Goal: Information Seeking & Learning: Check status

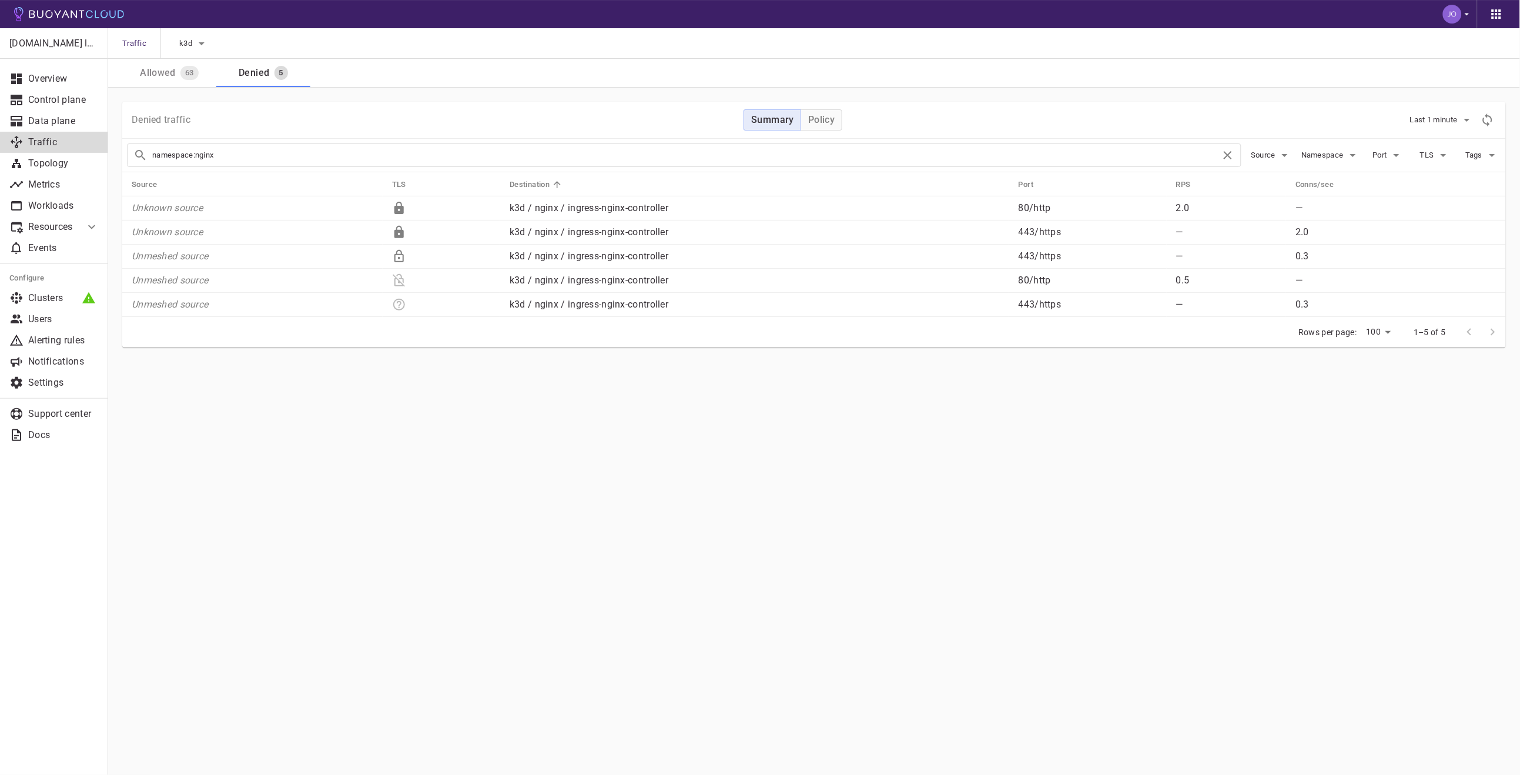
click at [161, 64] on div "Allowed" at bounding box center [155, 70] width 41 height 16
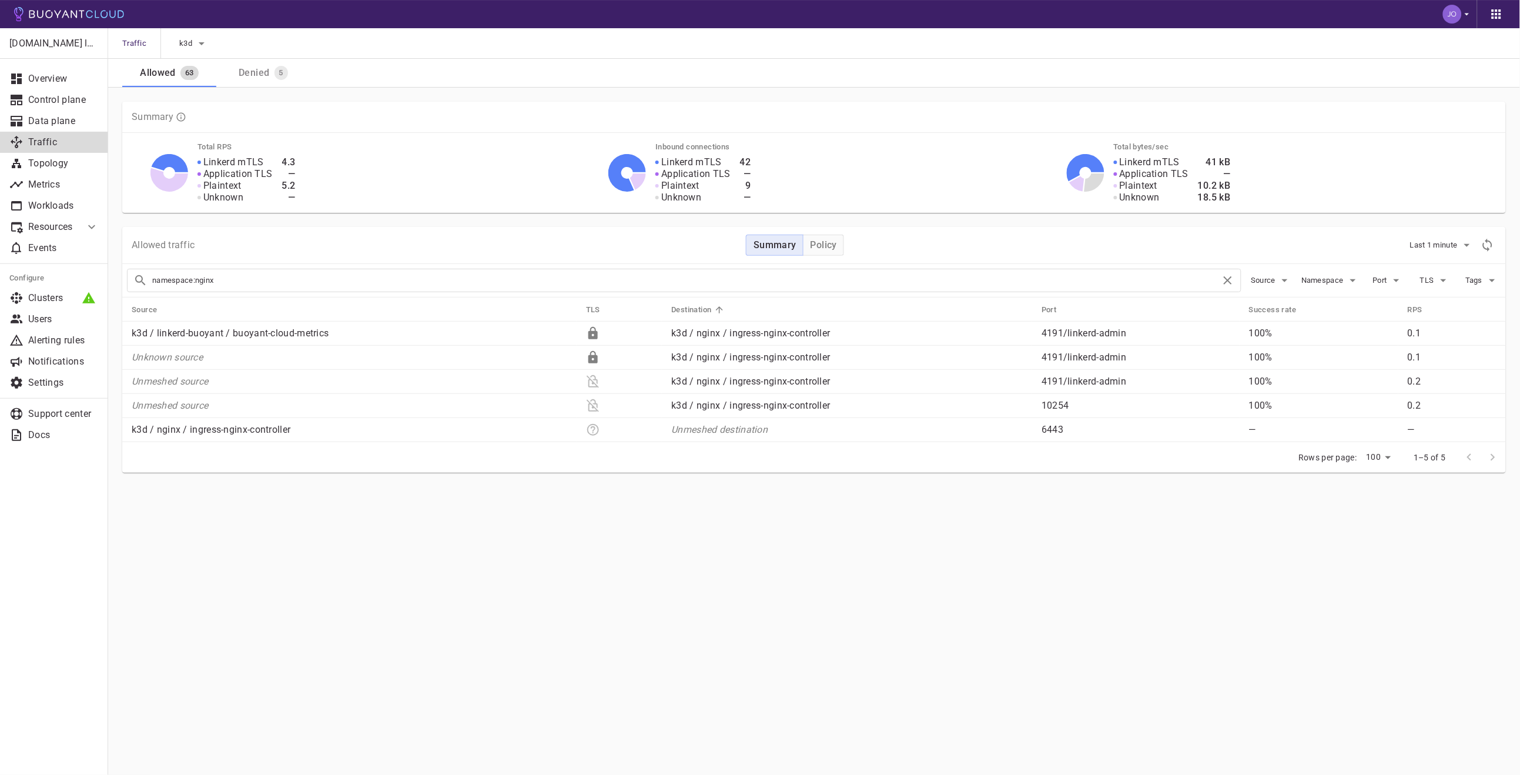
click at [62, 133] on link "Traffic" at bounding box center [54, 142] width 108 height 21
checkbox input "false"
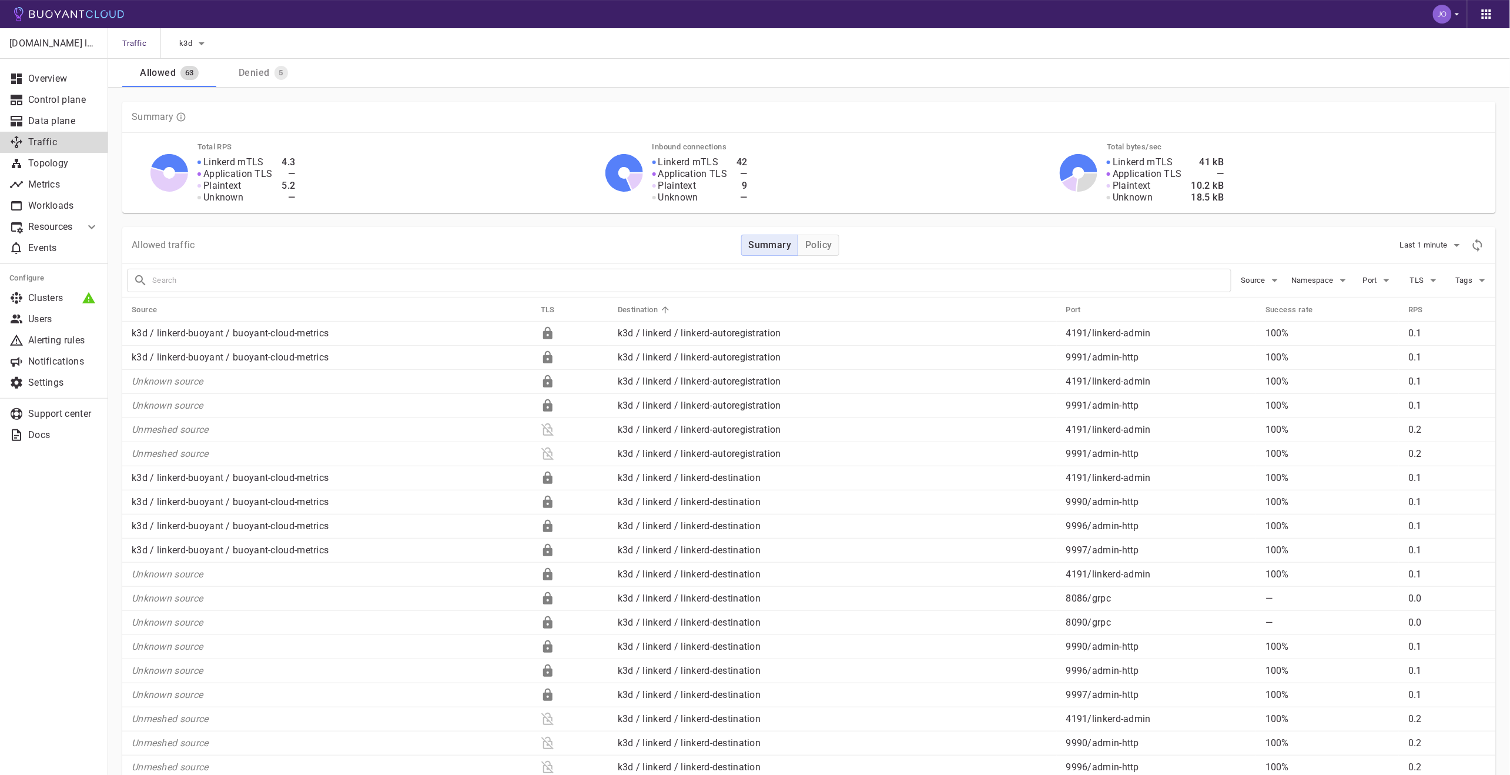
click at [62, 133] on link "Traffic" at bounding box center [54, 142] width 108 height 21
click at [807, 253] on button "Policy" at bounding box center [818, 245] width 41 height 21
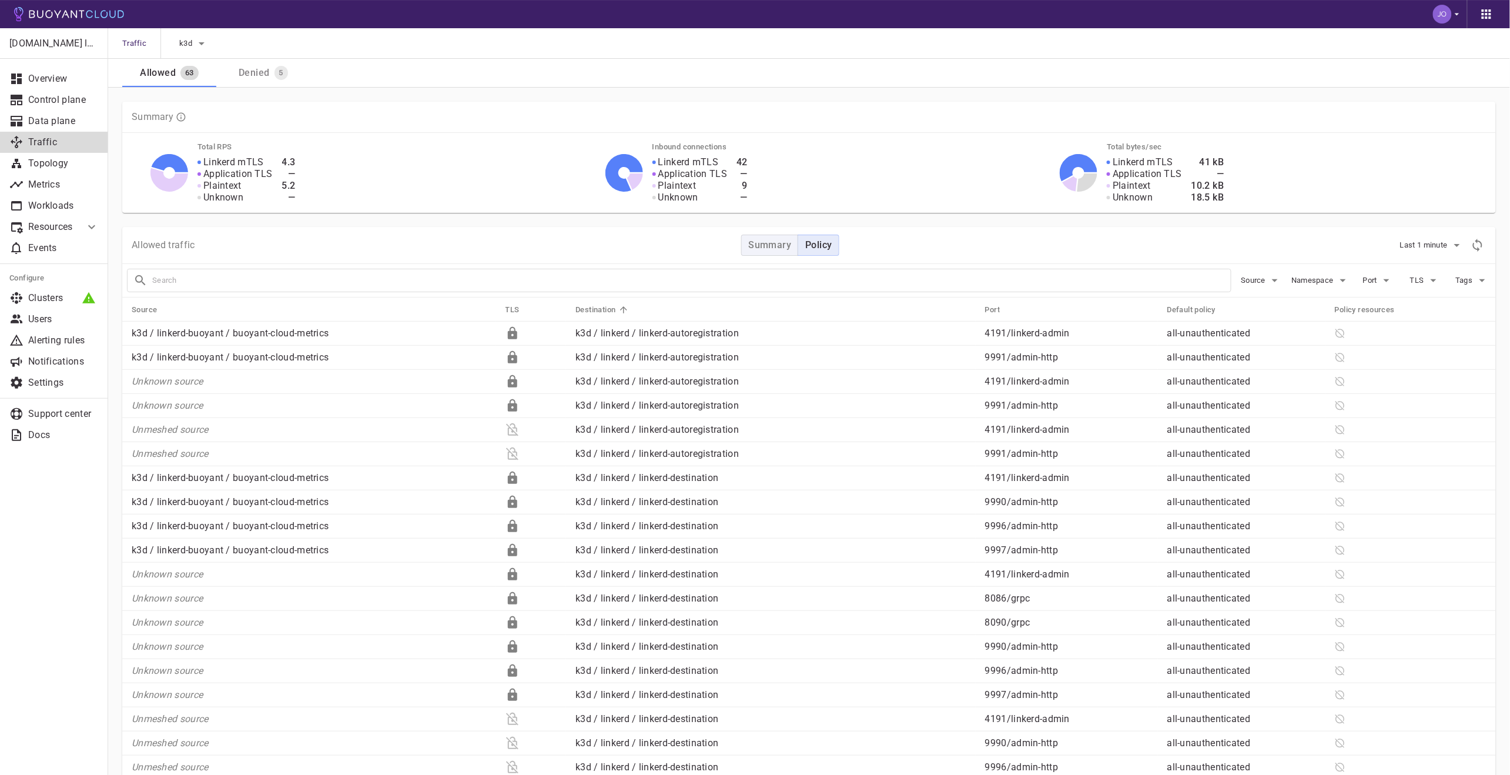
click at [777, 246] on h4 "Summary" at bounding box center [770, 245] width 43 height 12
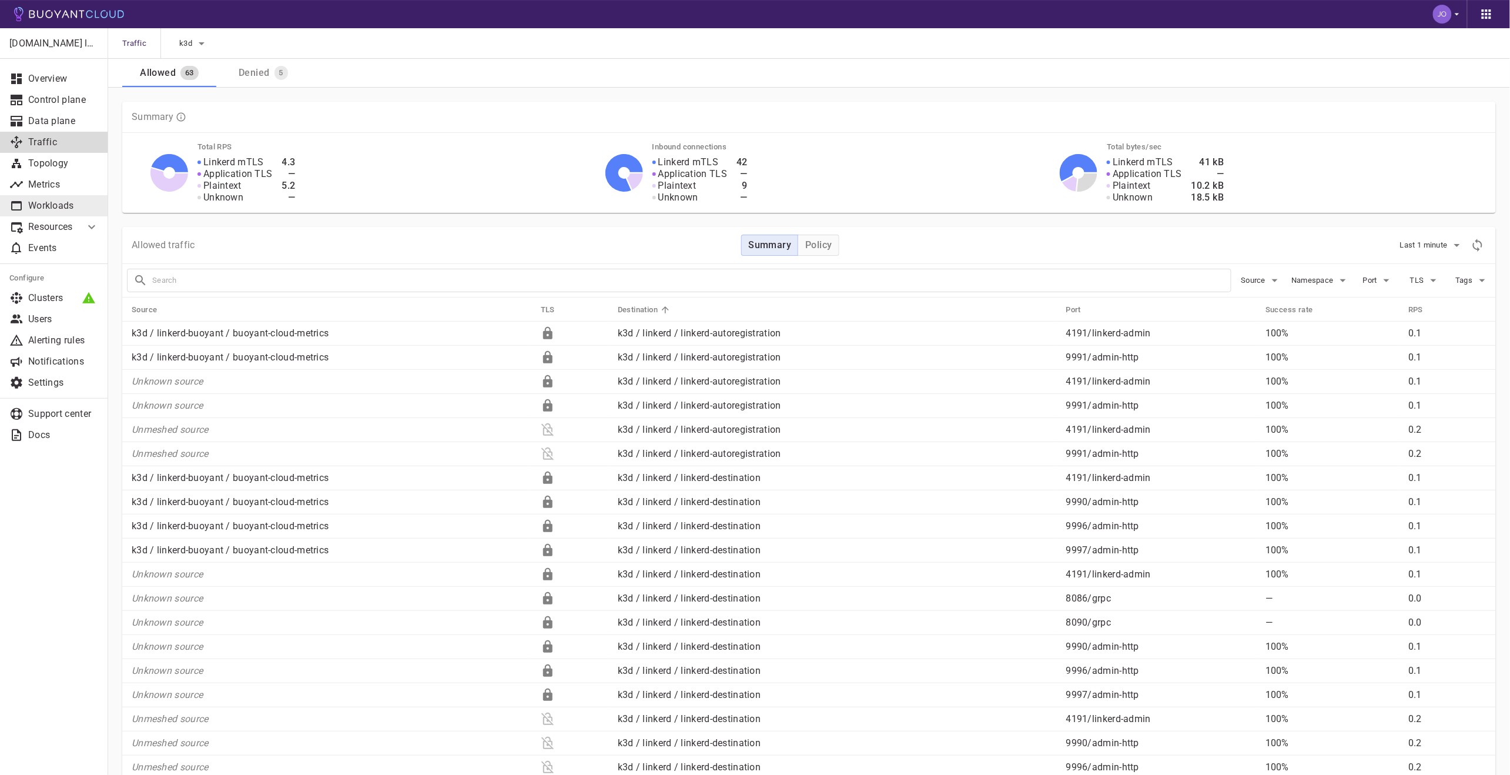
click at [56, 201] on p "Workloads" at bounding box center [63, 206] width 71 height 12
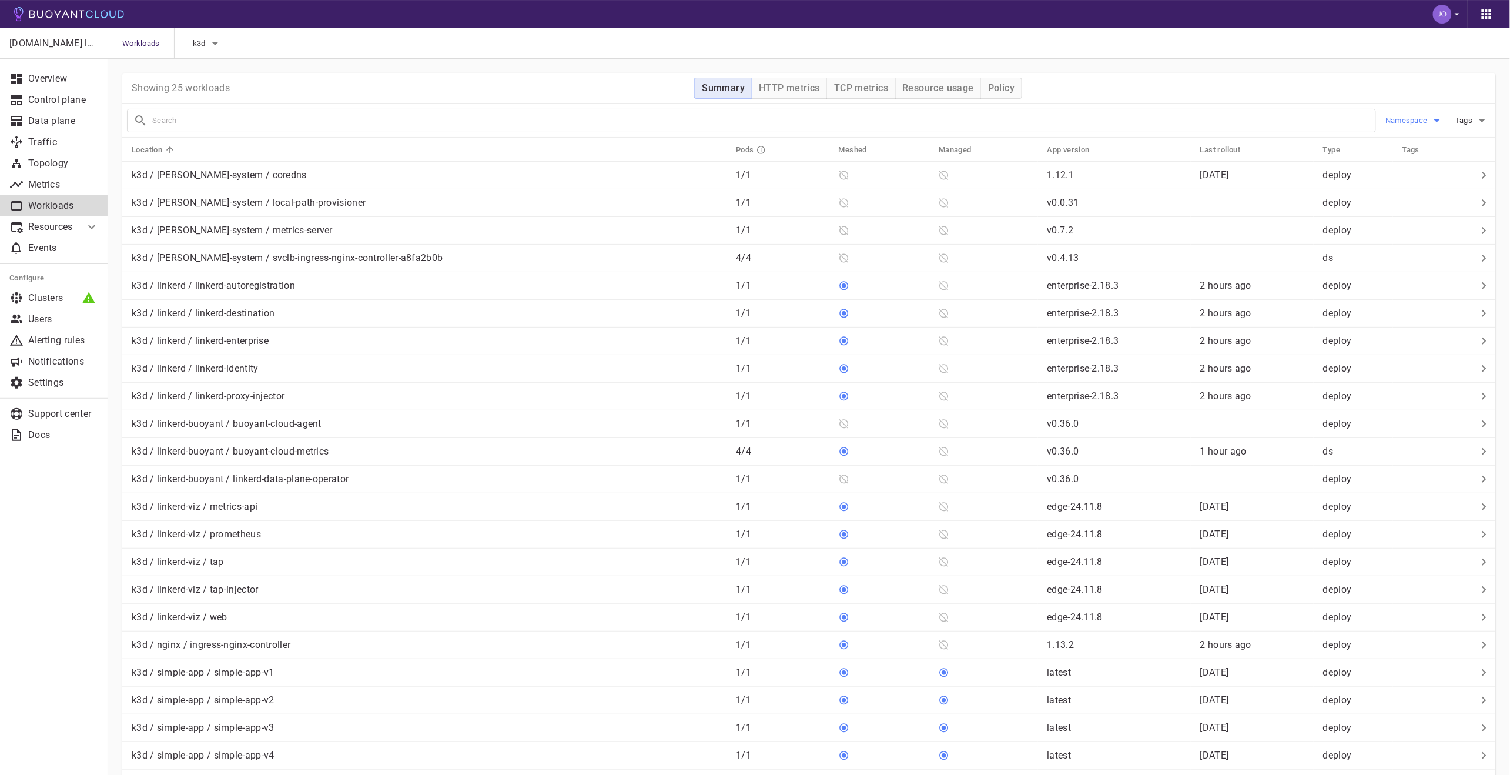
click at [1417, 125] on button "Namespace" at bounding box center [1415, 121] width 59 height 18
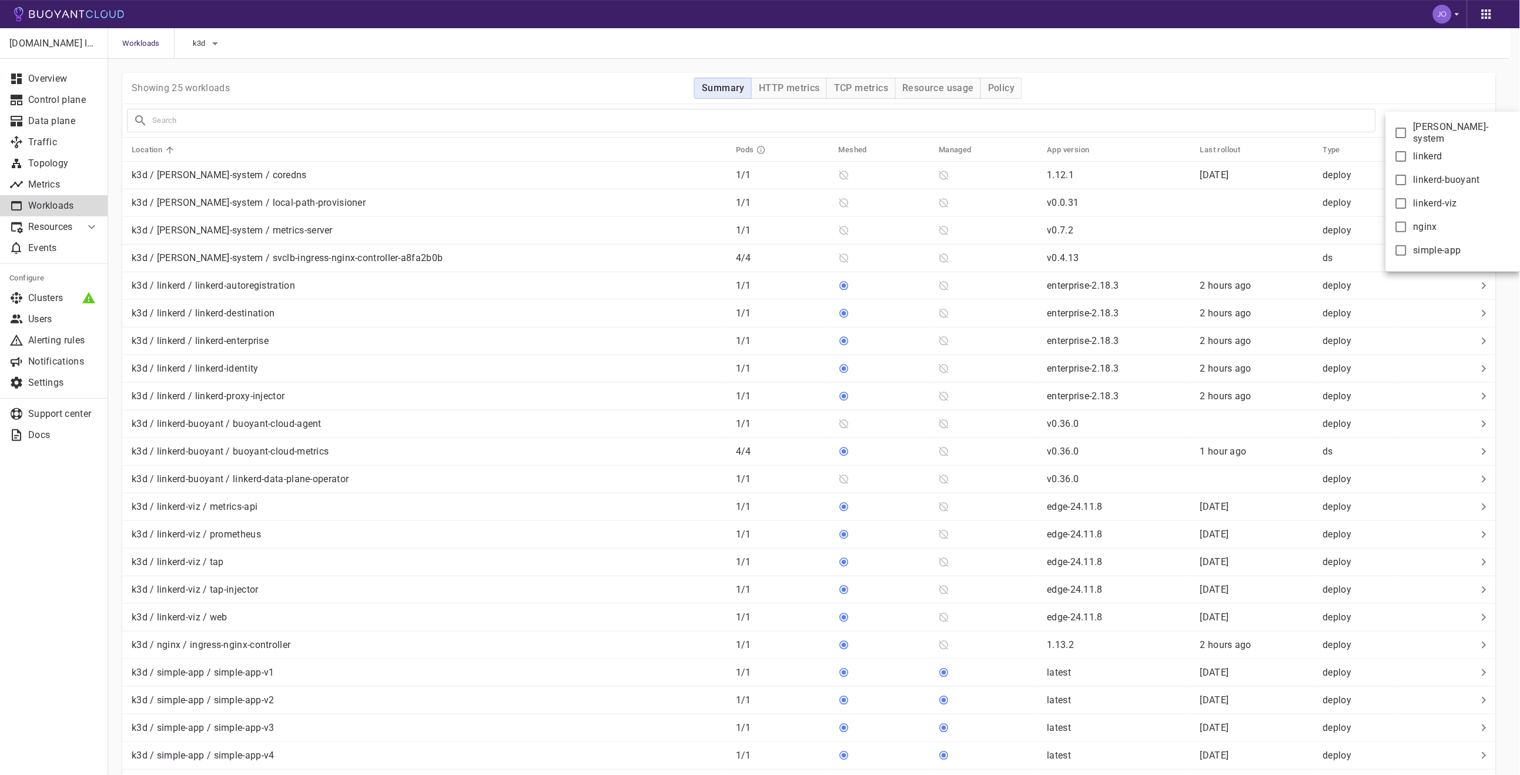
click at [1426, 228] on span "nginx" at bounding box center [1426, 227] width 24 height 12
click at [1409, 228] on input "nginx" at bounding box center [1402, 227] width 14 height 14
checkbox input "true"
type input "namespace:nginx"
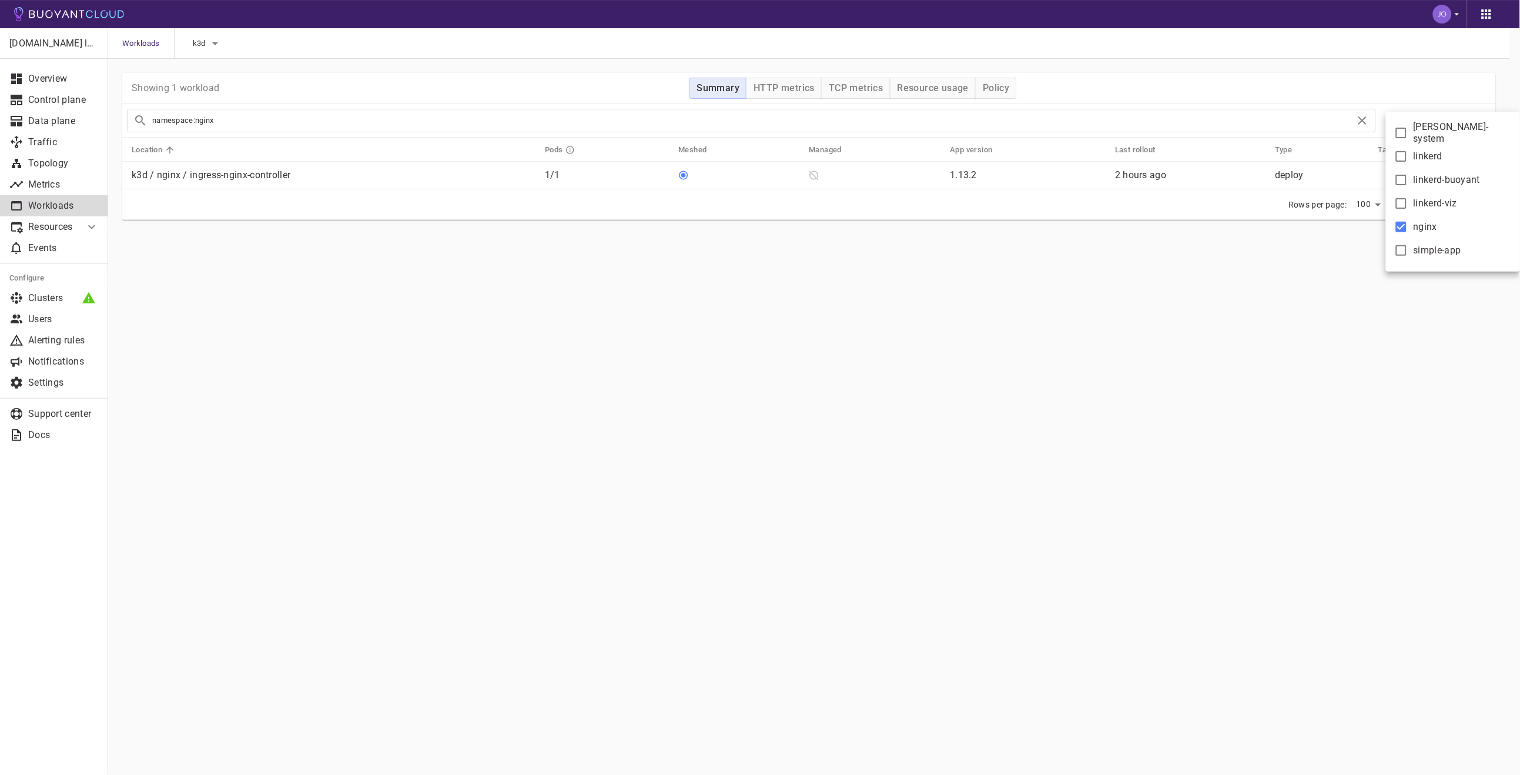
click at [166, 170] on div at bounding box center [760, 387] width 1520 height 775
click at [180, 175] on p "k3d / nginx / ingress-nginx-controller" at bounding box center [211, 175] width 159 height 12
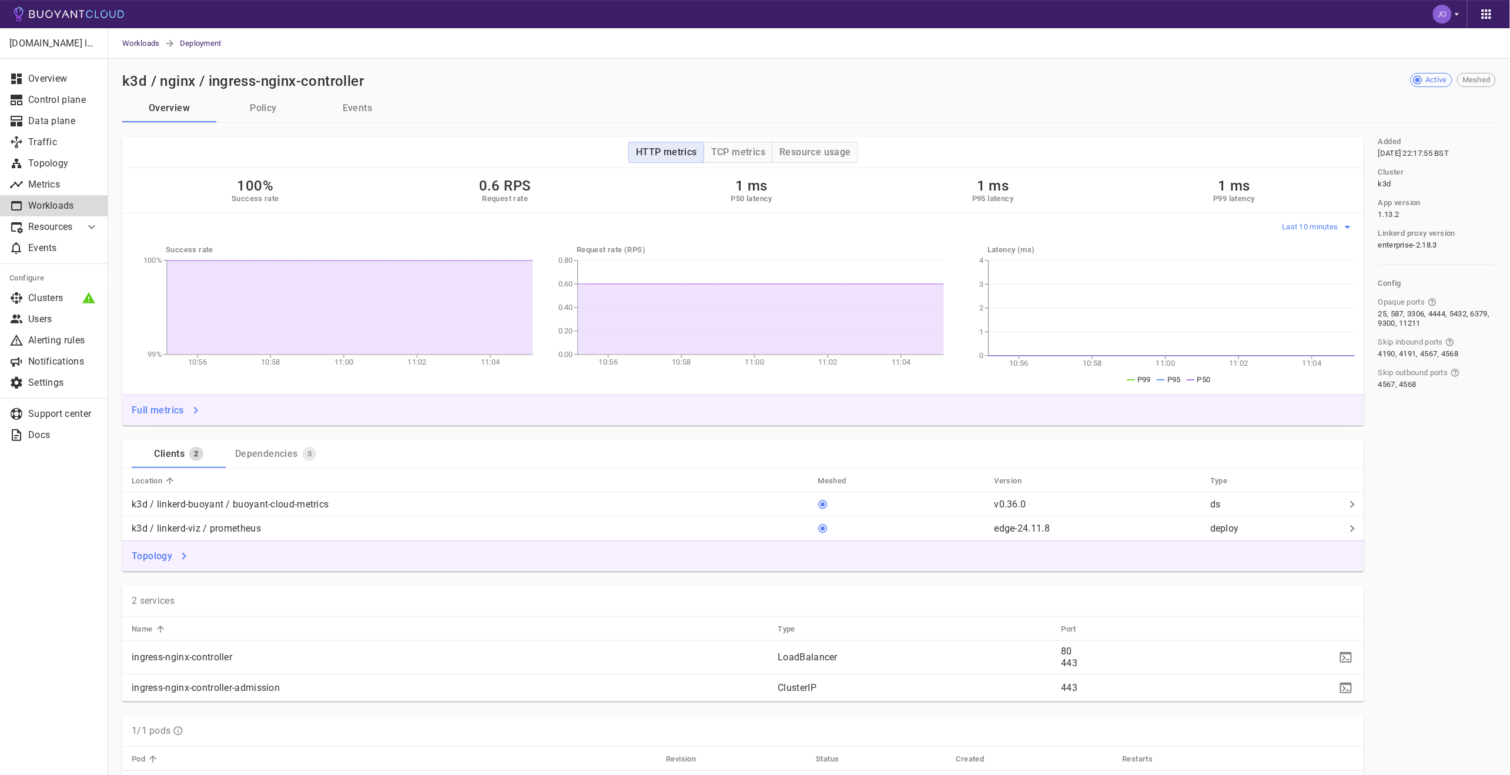
click at [1305, 223] on span "Last 10 minutes" at bounding box center [1312, 226] width 59 height 9
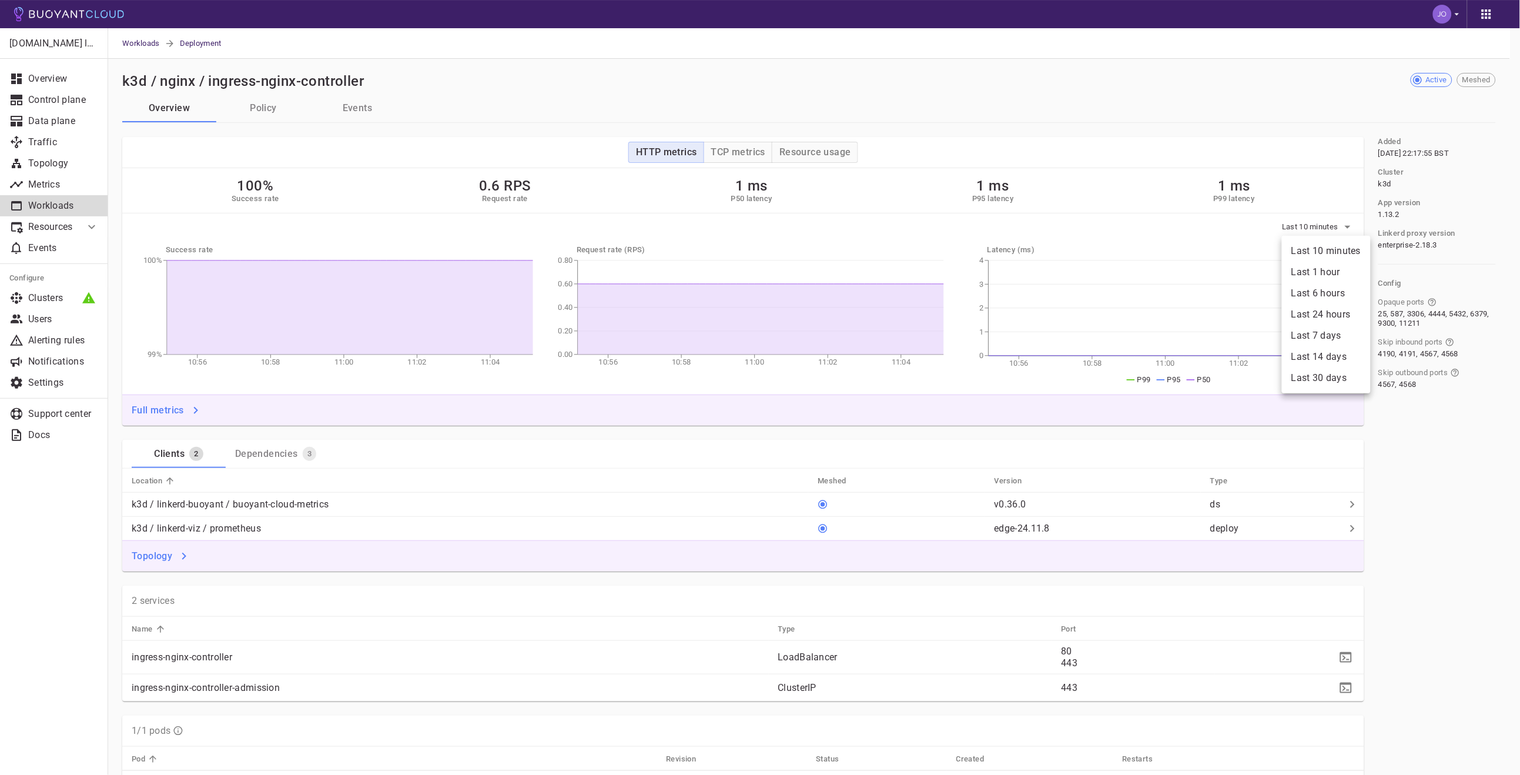
click at [1328, 297] on li "Last 6 hours" at bounding box center [1326, 293] width 89 height 21
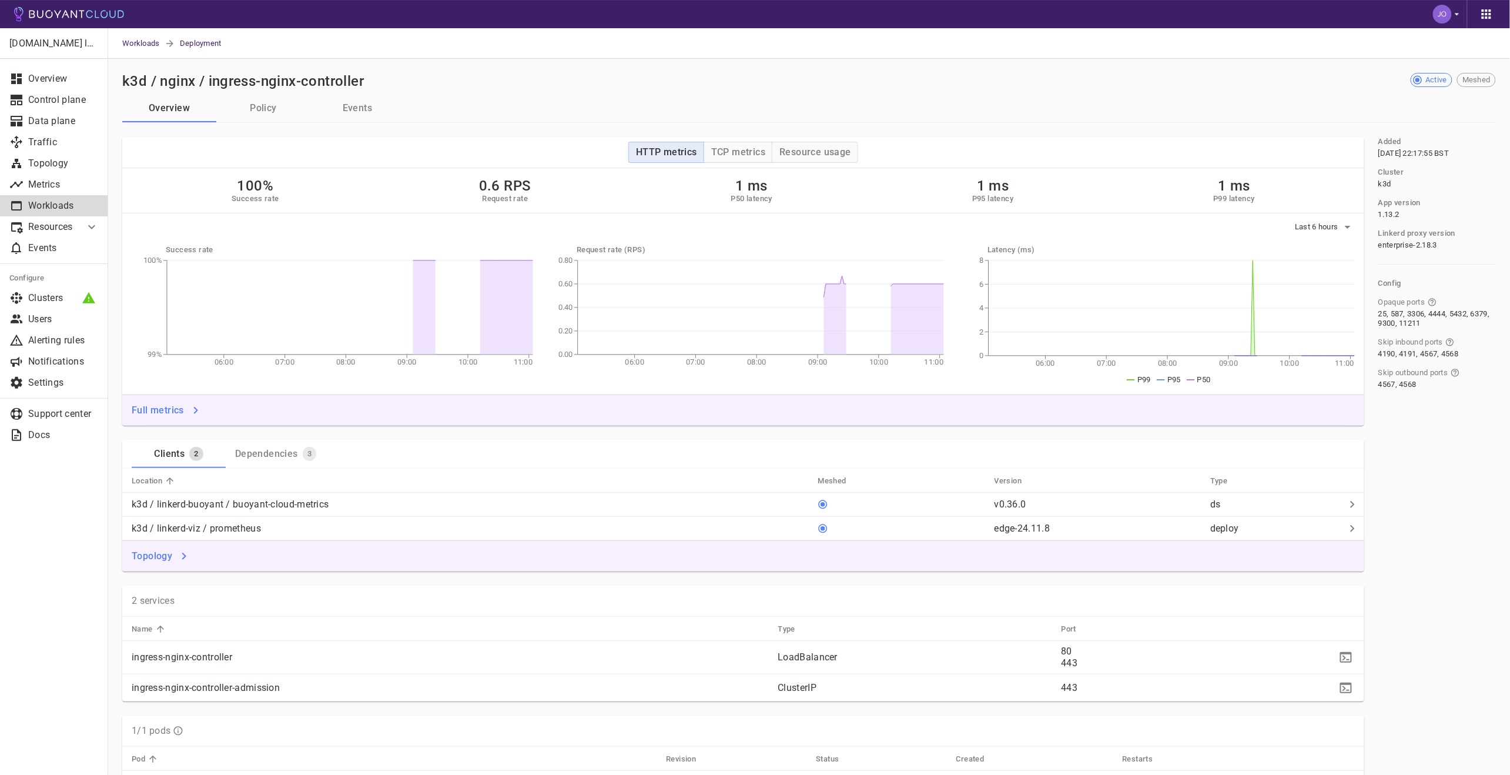
click at [257, 106] on button "Policy" at bounding box center [263, 108] width 94 height 28
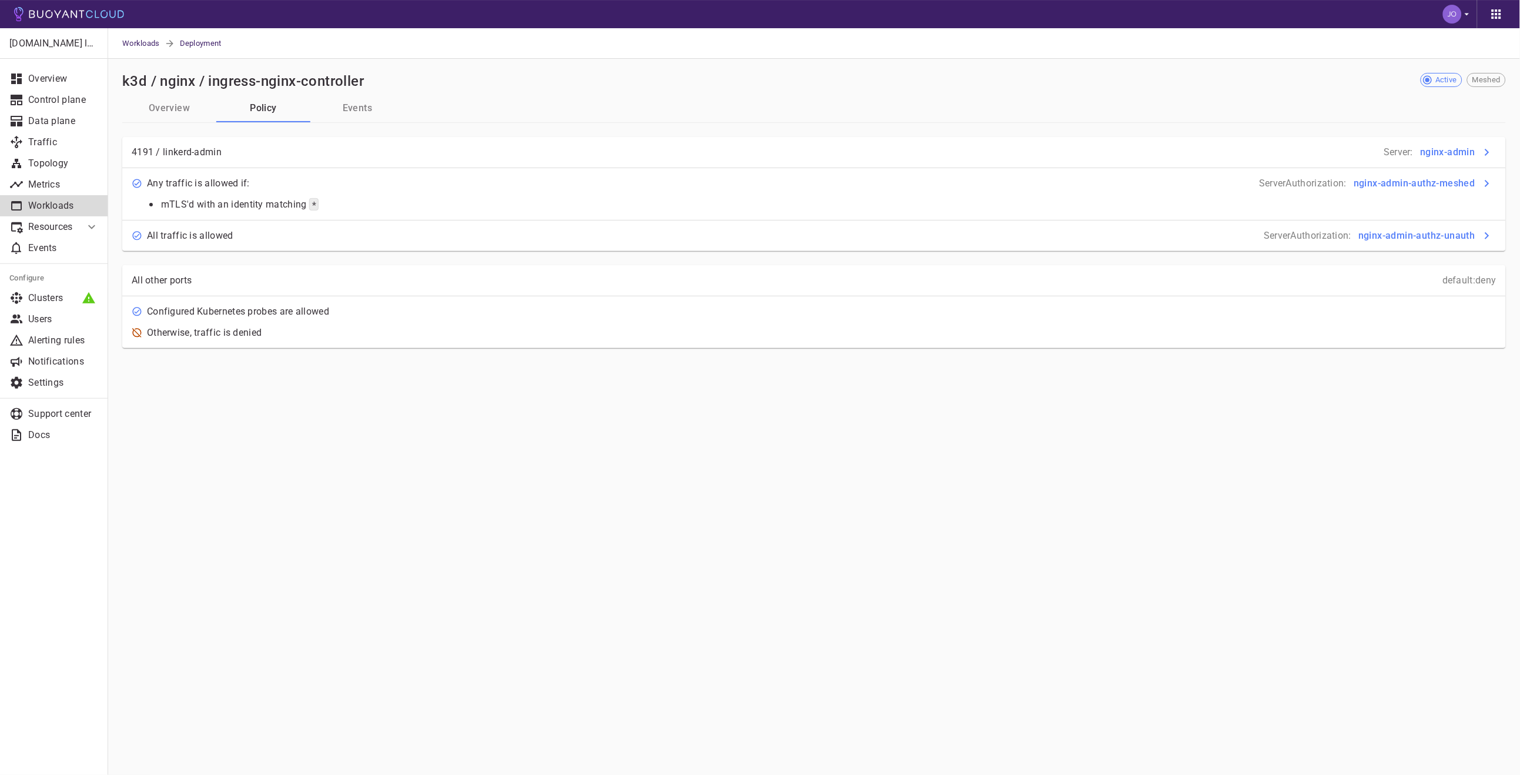
click at [192, 101] on button "Overview" at bounding box center [169, 108] width 94 height 28
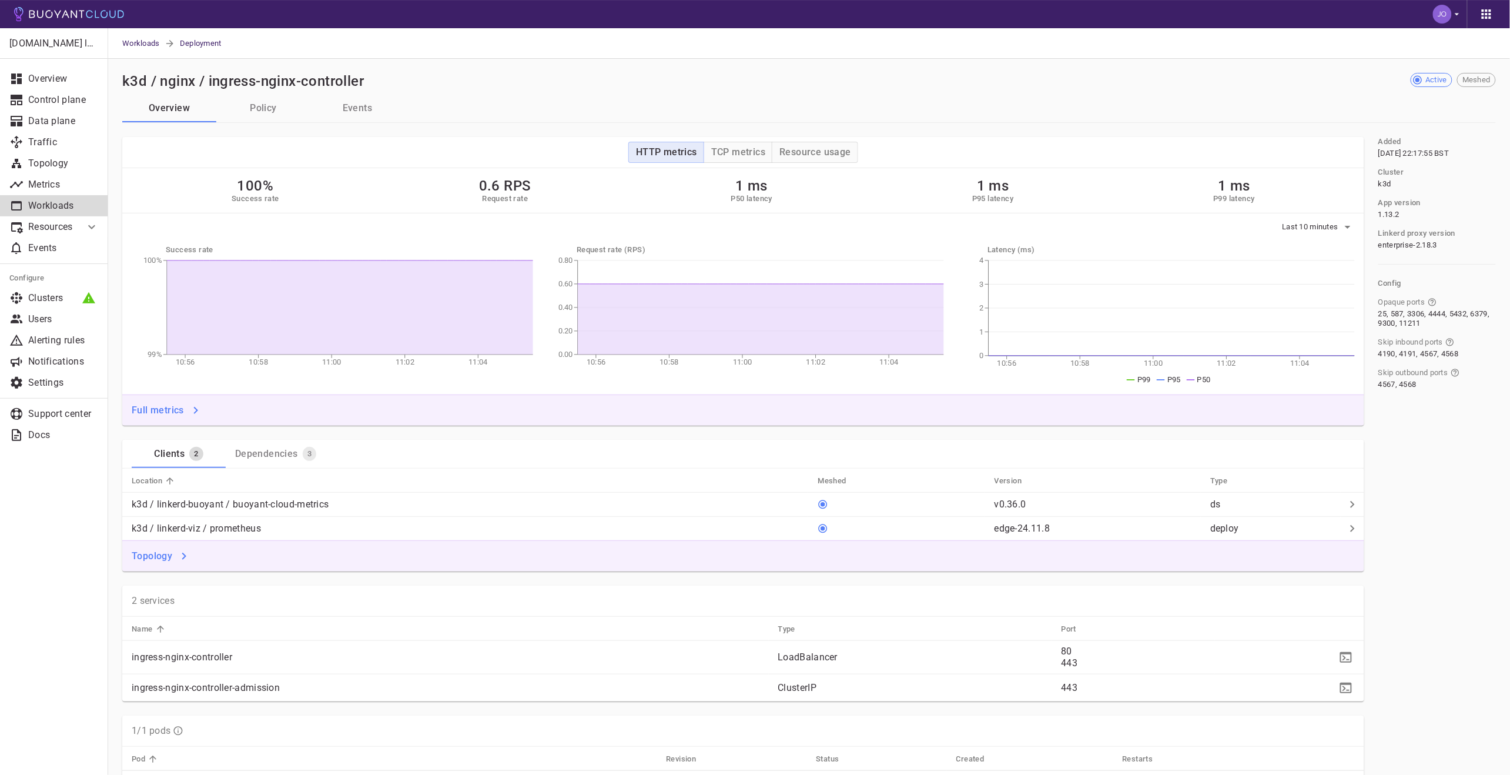
click at [242, 190] on h2 "100%" at bounding box center [256, 186] width 48 height 16
click at [1308, 226] on span "Last 10 minutes" at bounding box center [1312, 226] width 59 height 9
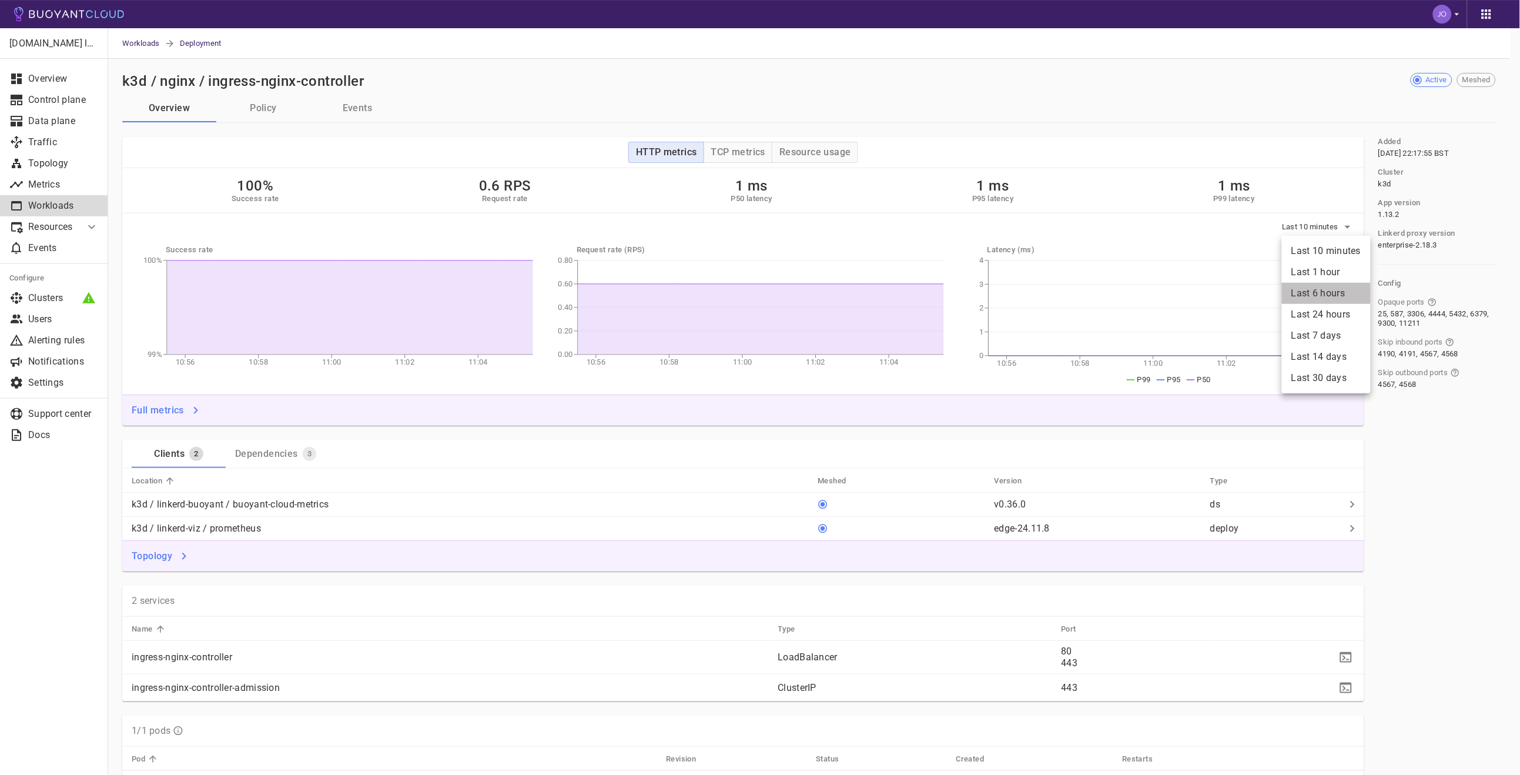
click at [1332, 291] on li "Last 6 hours" at bounding box center [1326, 293] width 89 height 21
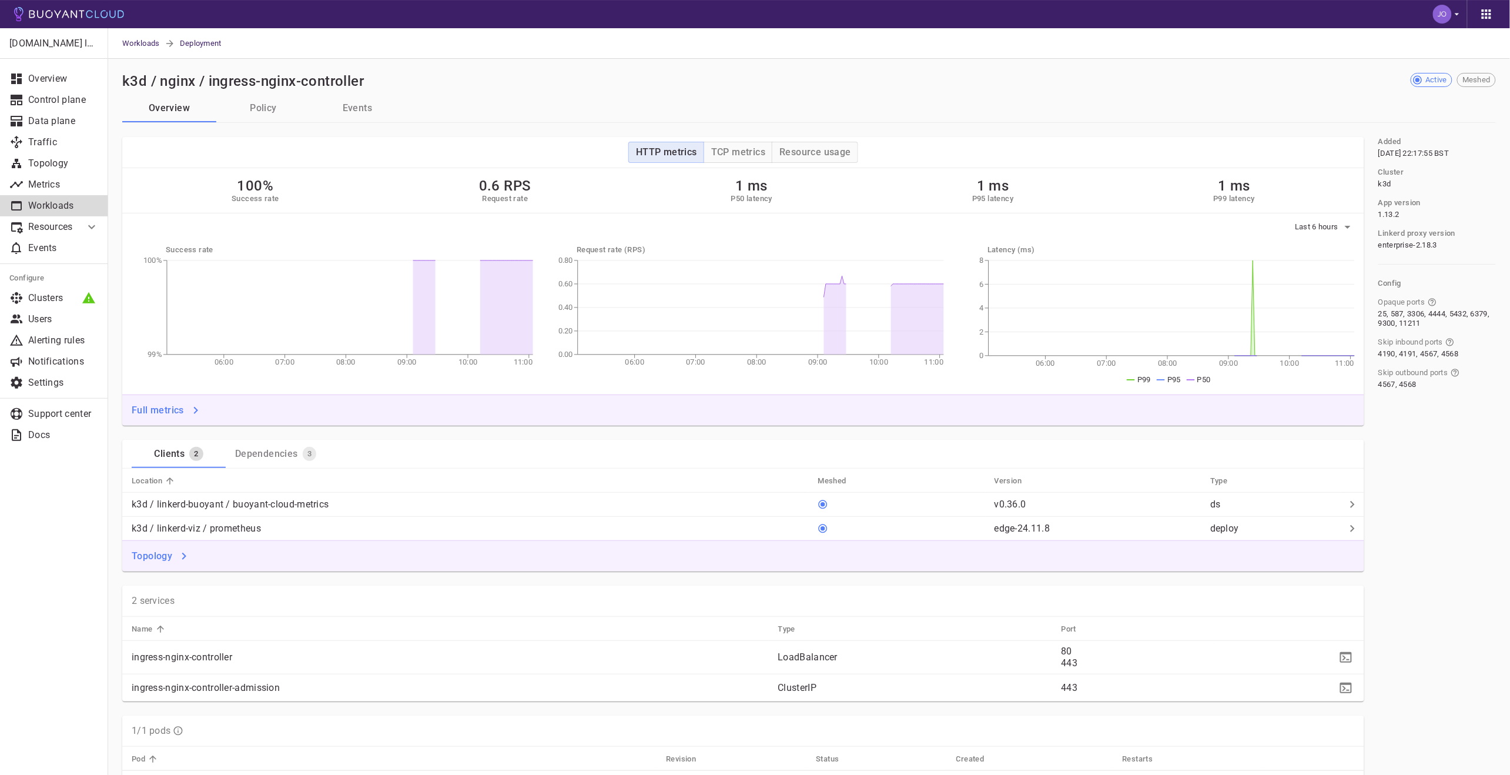
click at [461, 153] on div "HTTP metrics TCP metrics Resource usage" at bounding box center [743, 152] width 1223 height 12
click at [670, 192] on div "100% Success rate 0.6 RPS Request rate 1 ms P50 latency 1 ms P95 latency 1 ms P…" at bounding box center [743, 190] width 1242 height 45
click at [1256, 206] on div "100% Success rate 0.6 RPS Request rate 1 ms P50 latency 1 ms P95 latency 1 ms P…" at bounding box center [743, 190] width 1242 height 45
drag, startPoint x: 1292, startPoint y: 189, endPoint x: 193, endPoint y: 195, distance: 1098.3
click at [199, 195] on div "100% Success rate 0.6 RPS Request rate 1 ms P50 latency 1 ms P95 latency 1 ms P…" at bounding box center [743, 190] width 1242 height 45
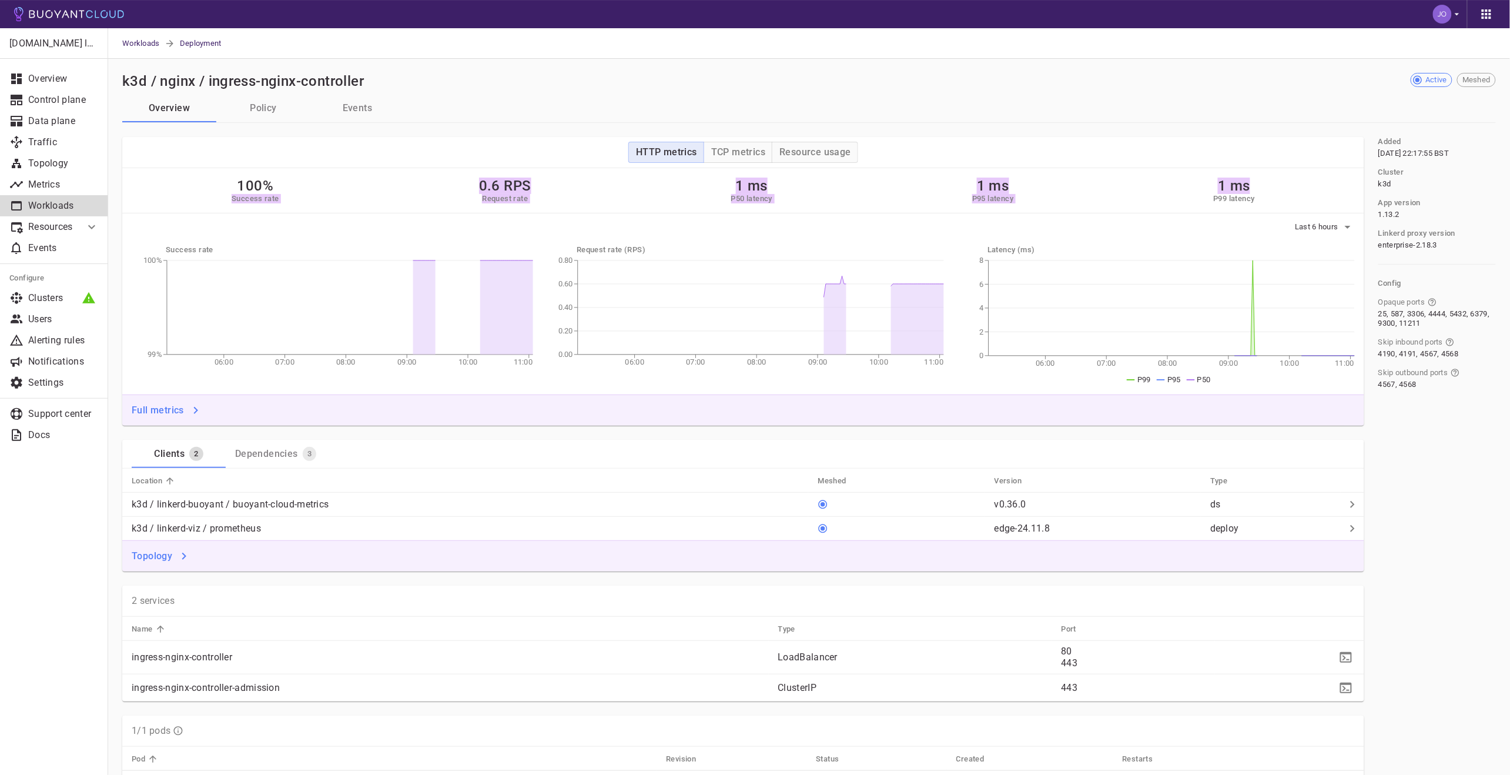
click at [193, 195] on div "100% Success rate 0.6 RPS Request rate 1 ms P50 latency 1 ms P95 latency 1 ms P…" at bounding box center [743, 190] width 1242 height 45
drag, startPoint x: 96, startPoint y: 641, endPoint x: 99, endPoint y: 630, distance: 11.0
click at [96, 641] on div "[DOMAIN_NAME] labs Overview Control plane Data plane Traffic Topology Metrics W…" at bounding box center [54, 401] width 108 height 747
click at [273, 111] on button "Policy" at bounding box center [263, 108] width 94 height 28
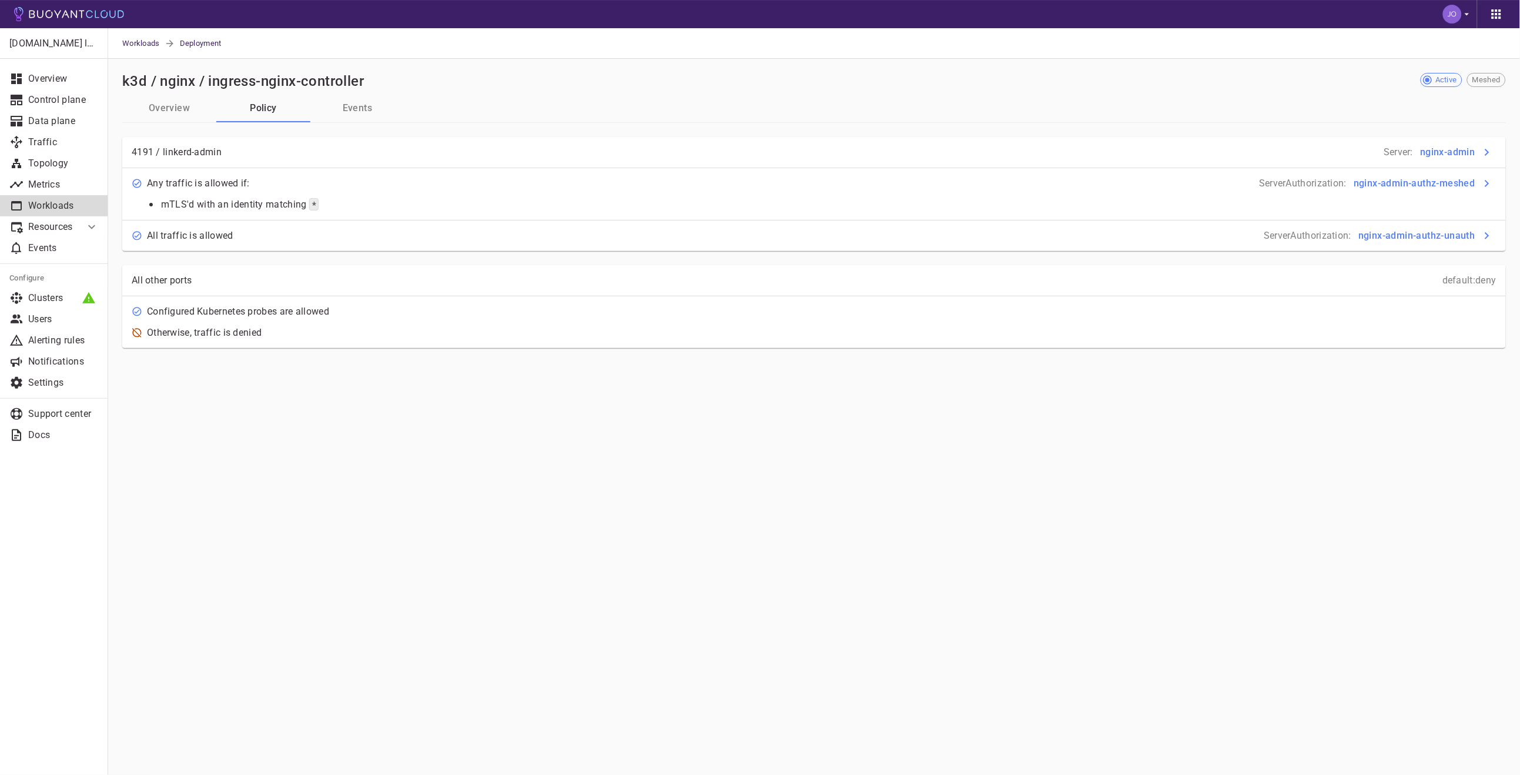
click at [205, 211] on div at bounding box center [814, 215] width 1384 height 10
click at [159, 113] on button "Overview" at bounding box center [169, 108] width 94 height 28
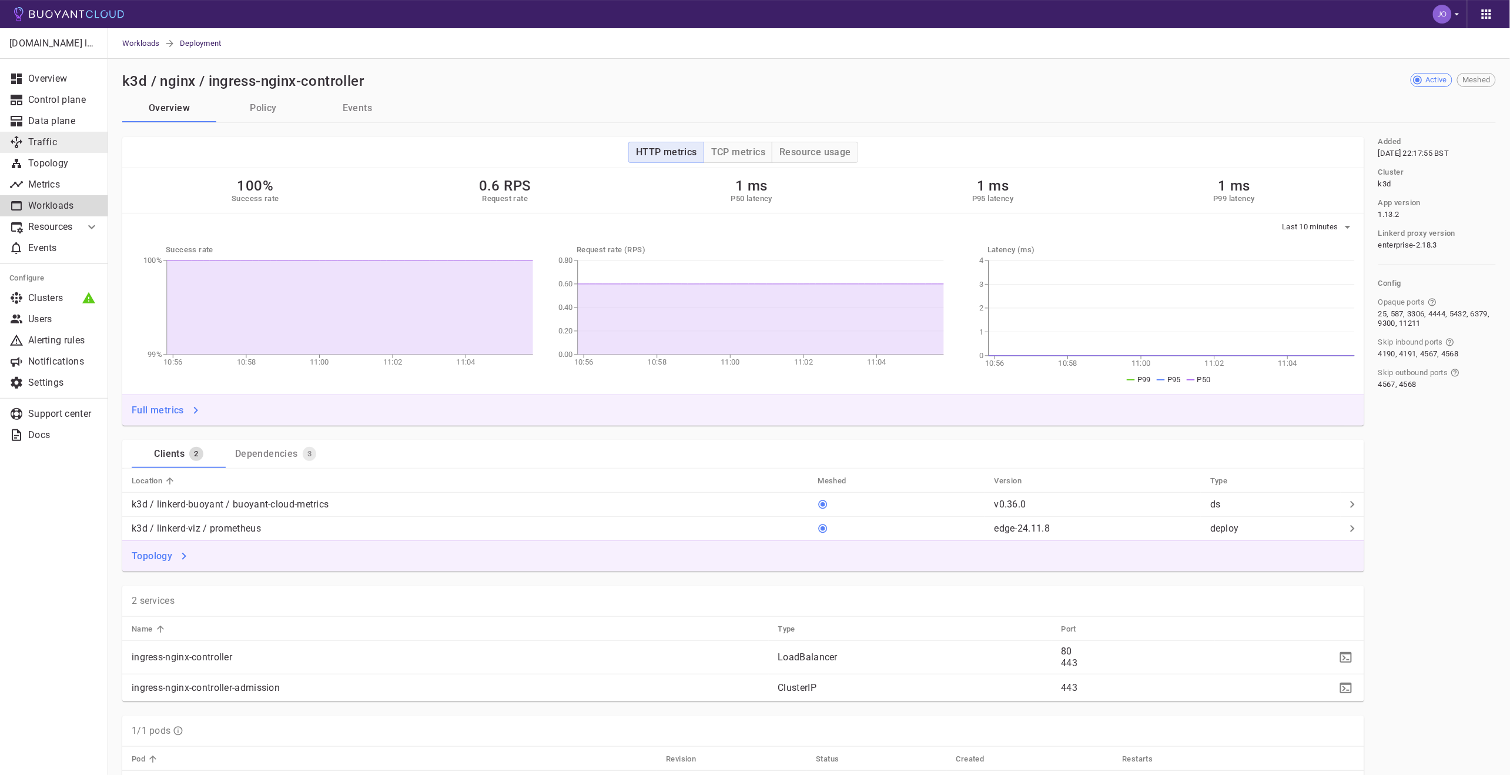
click at [65, 143] on p "Traffic" at bounding box center [63, 142] width 71 height 12
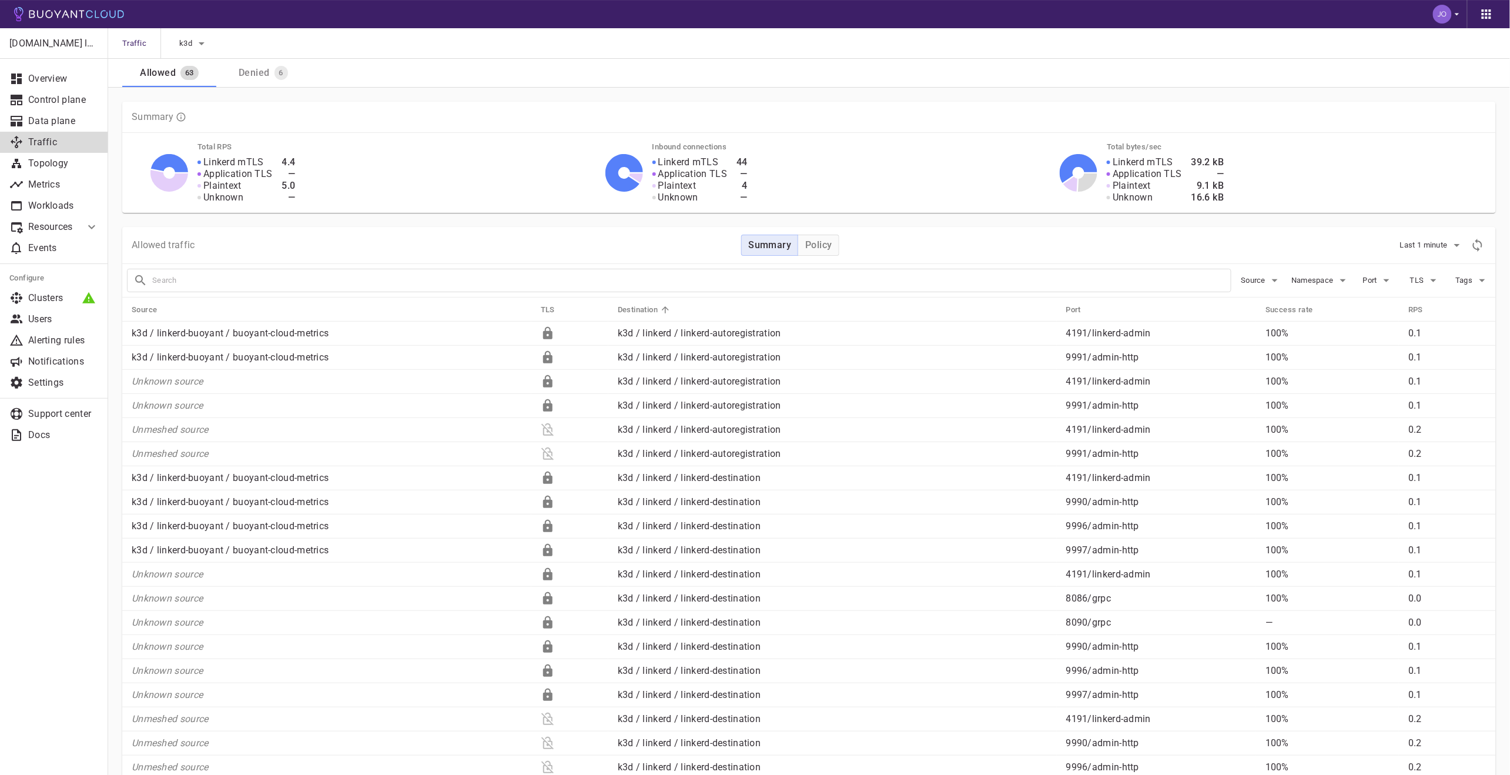
click at [246, 56] on div "Traffic k3d" at bounding box center [809, 43] width 1402 height 31
click at [258, 70] on div "Denied" at bounding box center [251, 70] width 35 height 16
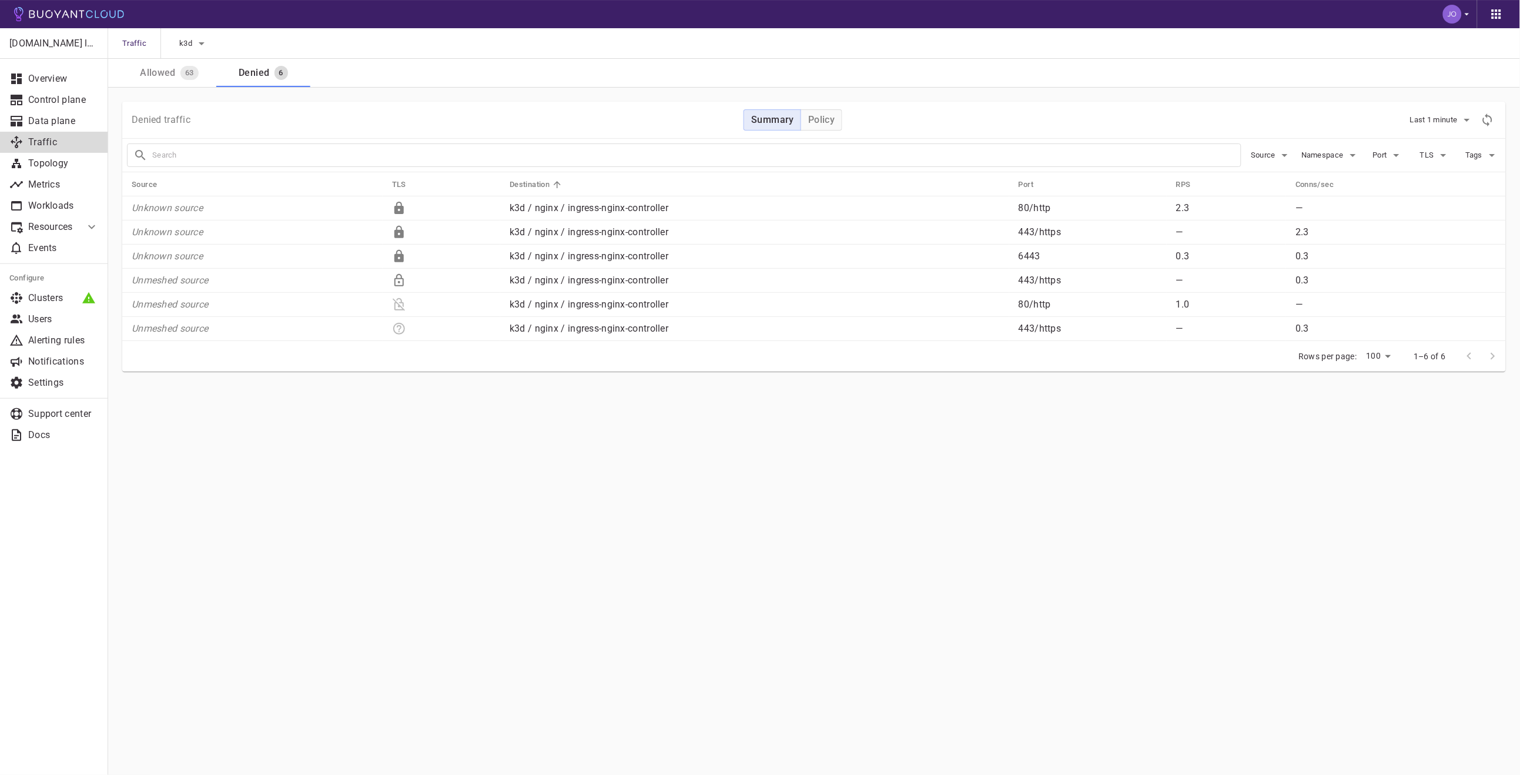
click at [155, 82] on button "Allowed 63" at bounding box center [169, 73] width 94 height 28
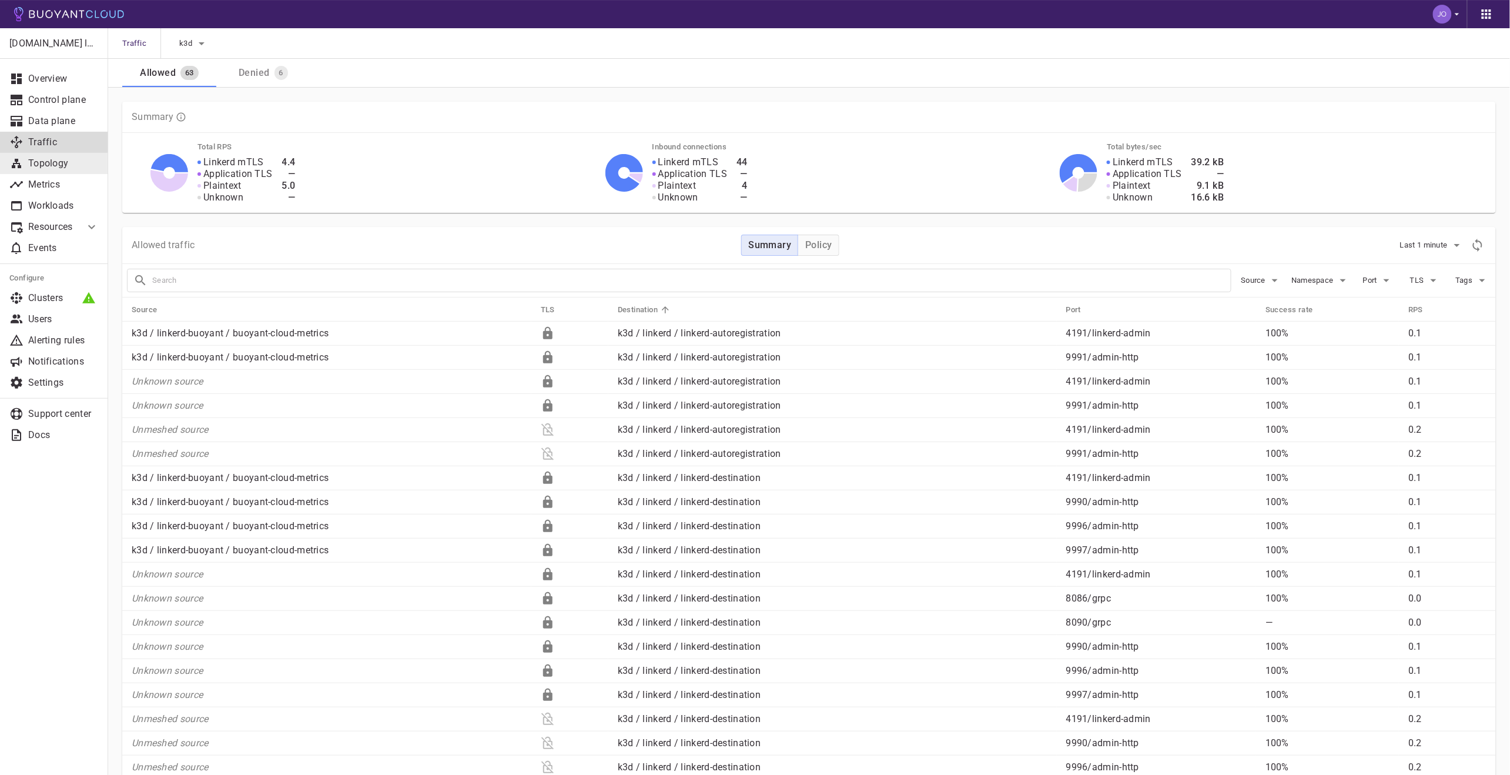
click at [52, 163] on p "Topology" at bounding box center [63, 164] width 71 height 12
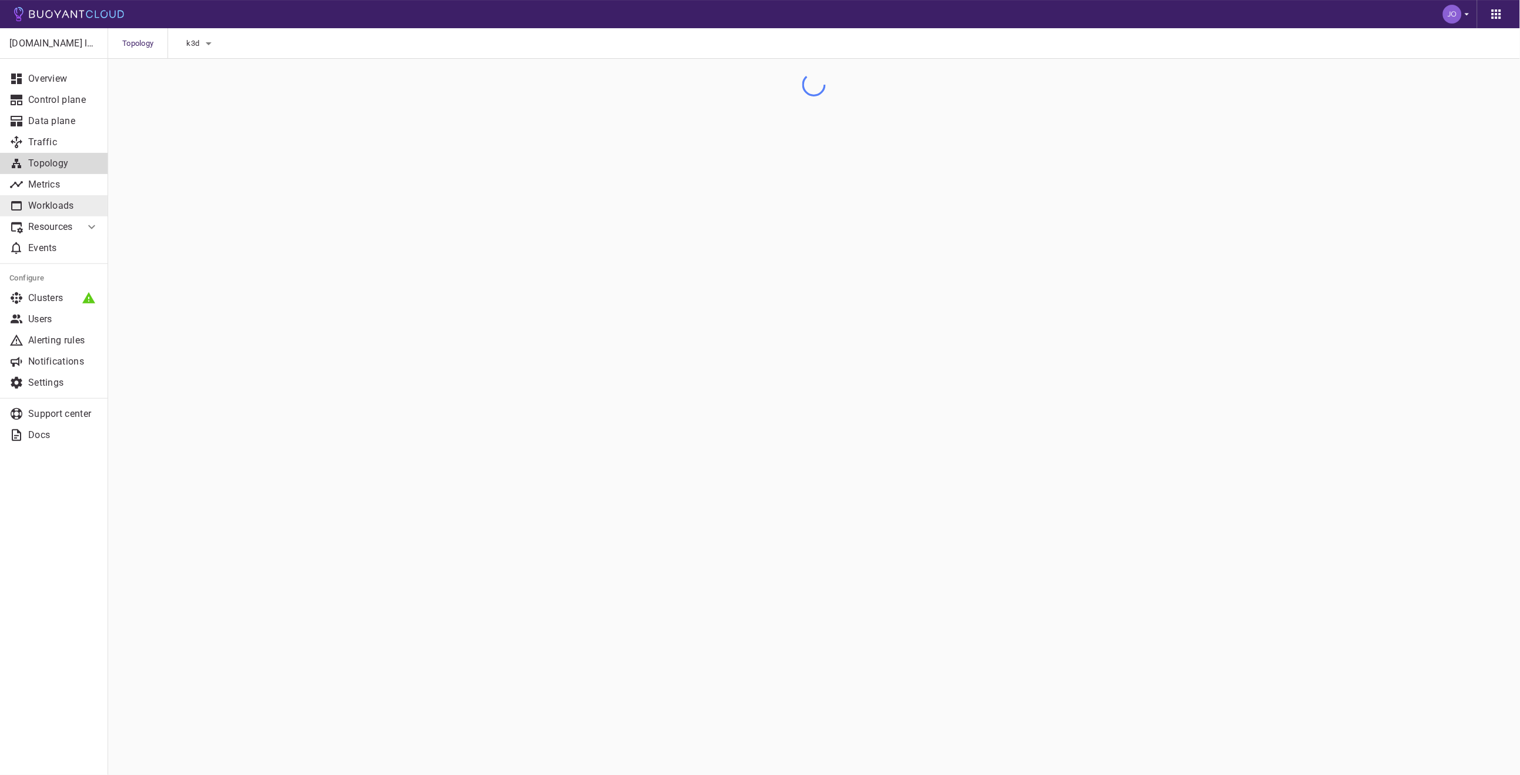
click at [55, 205] on p "Workloads" at bounding box center [63, 206] width 71 height 12
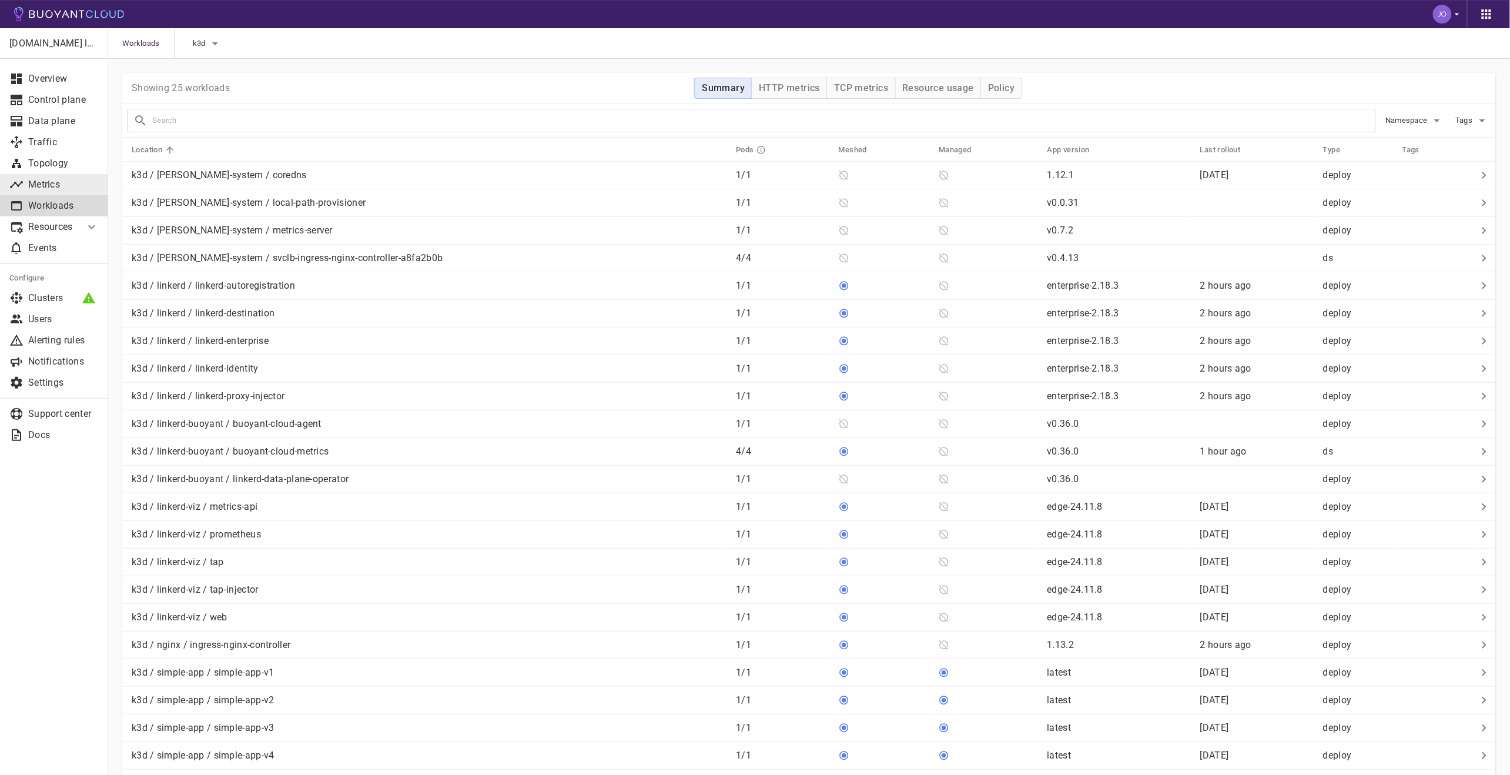
click at [59, 182] on p "Metrics" at bounding box center [63, 185] width 71 height 12
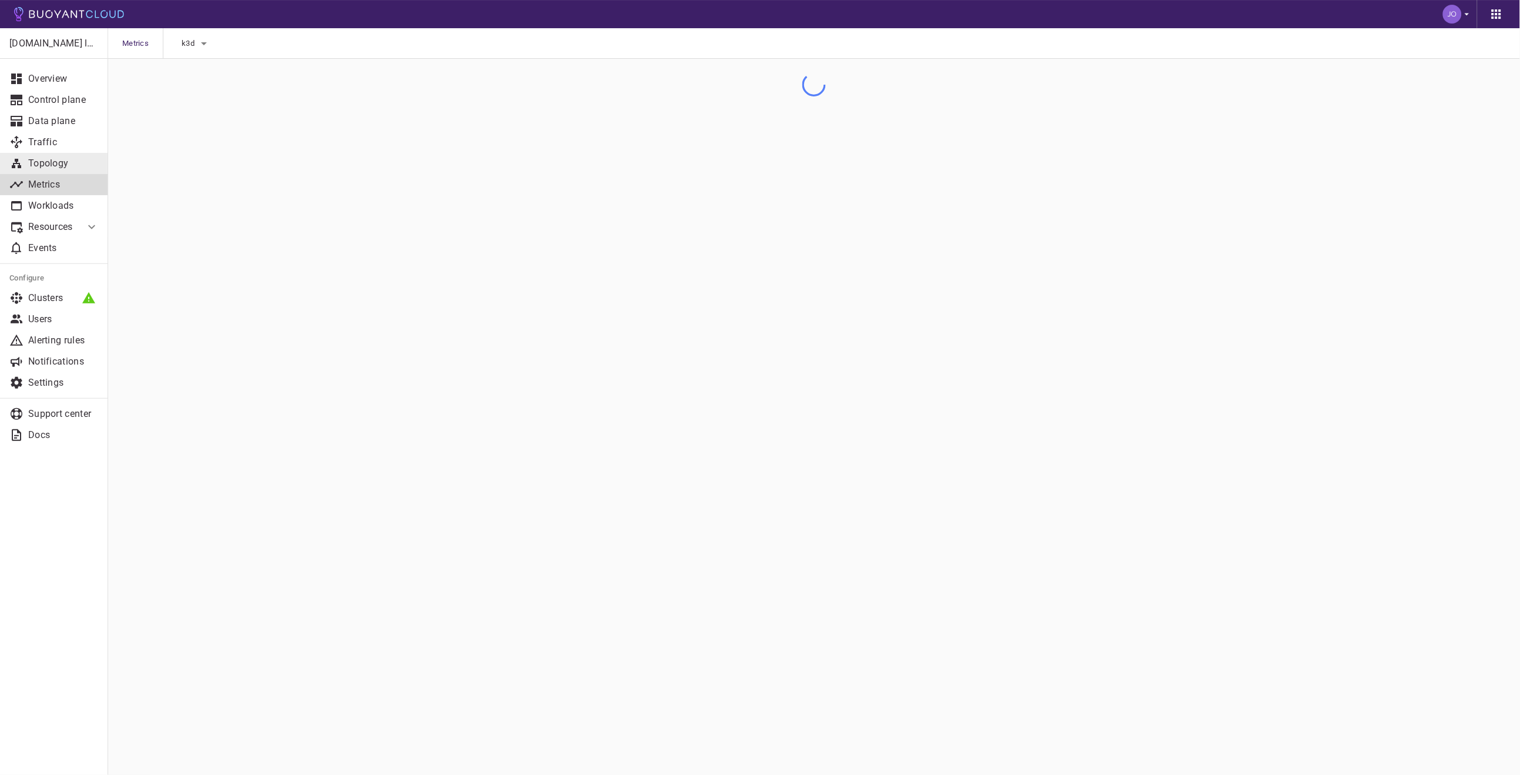
click at [62, 163] on p "Topology" at bounding box center [63, 164] width 71 height 12
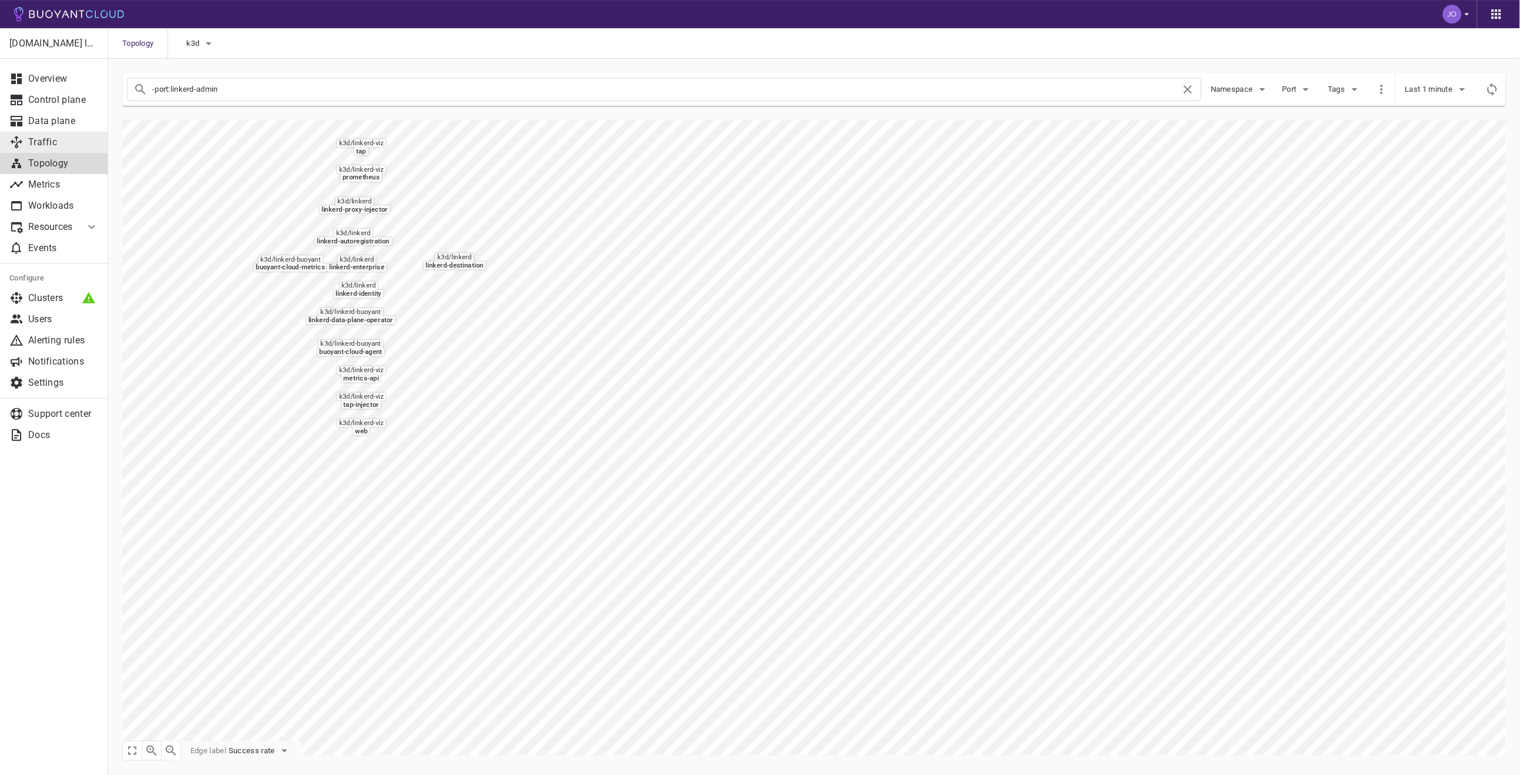
click at [64, 138] on p "Traffic" at bounding box center [63, 142] width 71 height 12
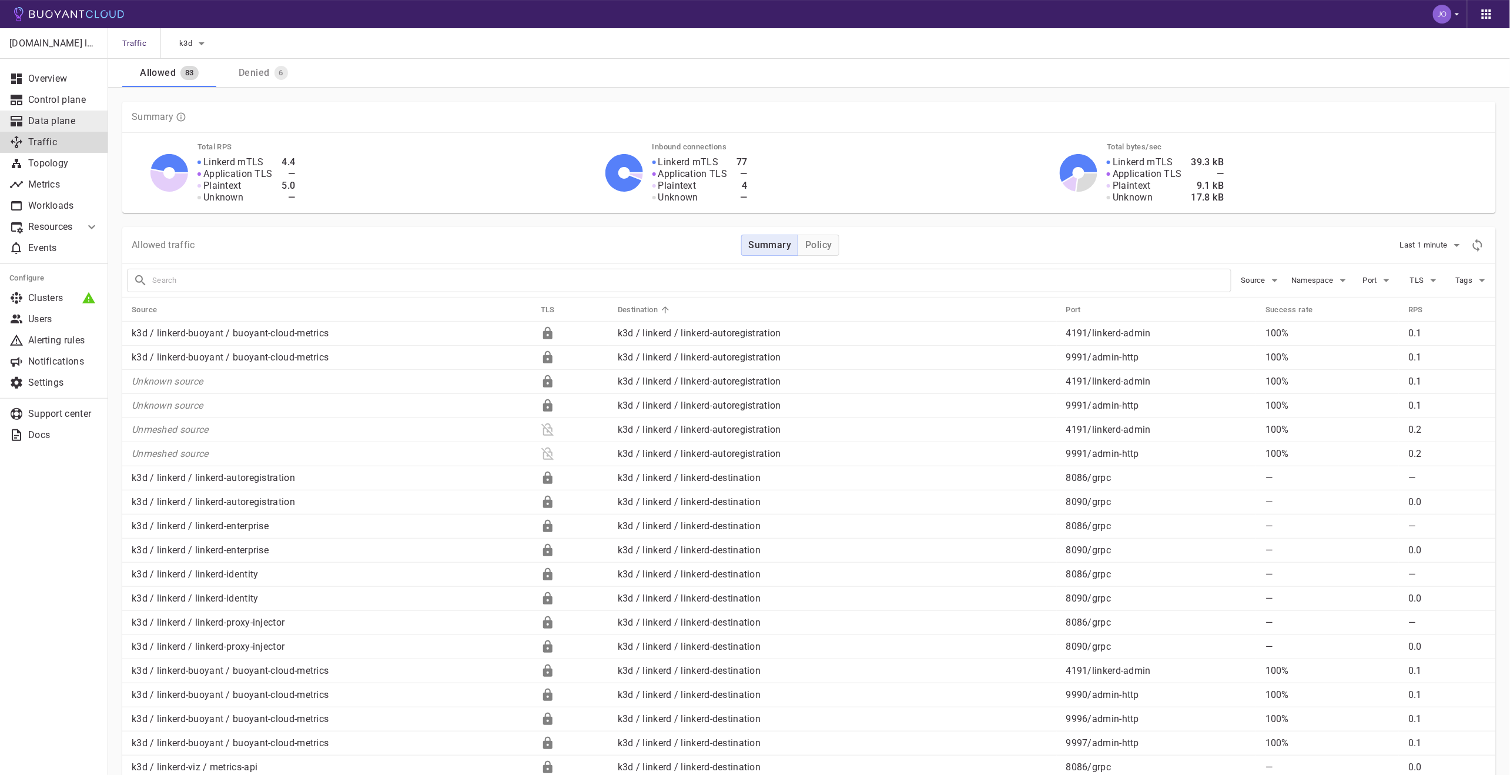
click at [60, 124] on p "Data plane" at bounding box center [63, 121] width 71 height 12
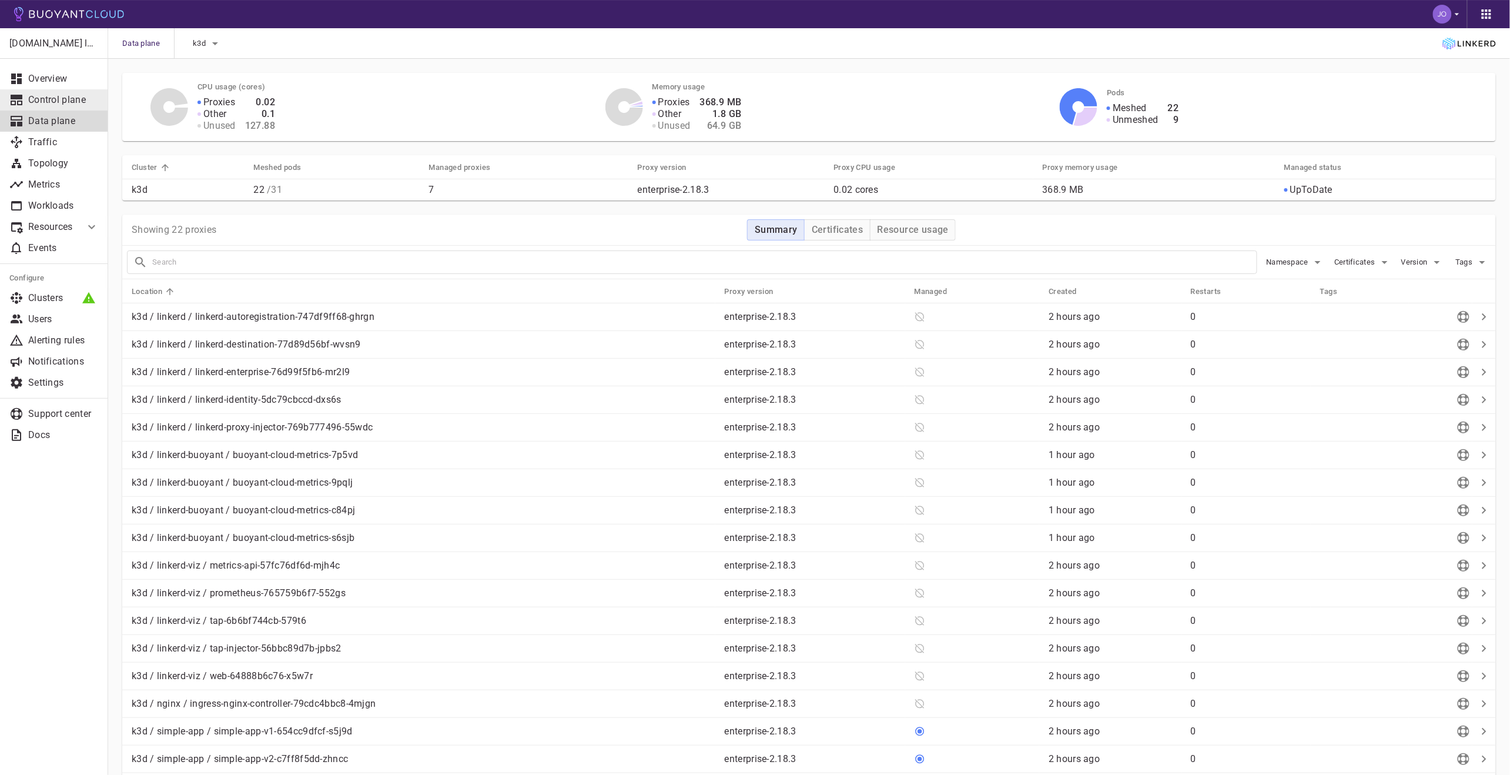
click at [61, 103] on p "Control plane" at bounding box center [63, 100] width 71 height 12
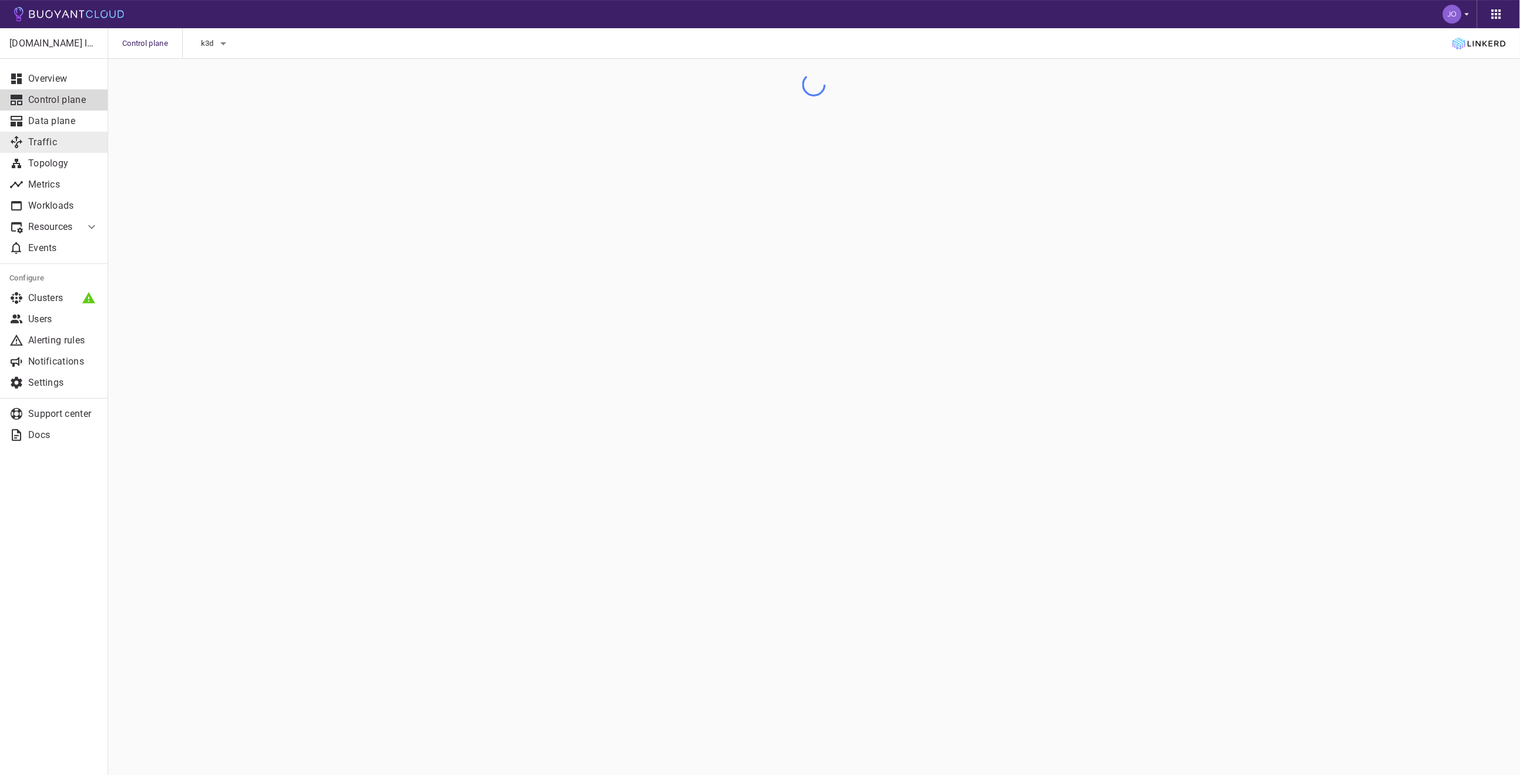
click at [56, 151] on link "Traffic" at bounding box center [54, 142] width 108 height 21
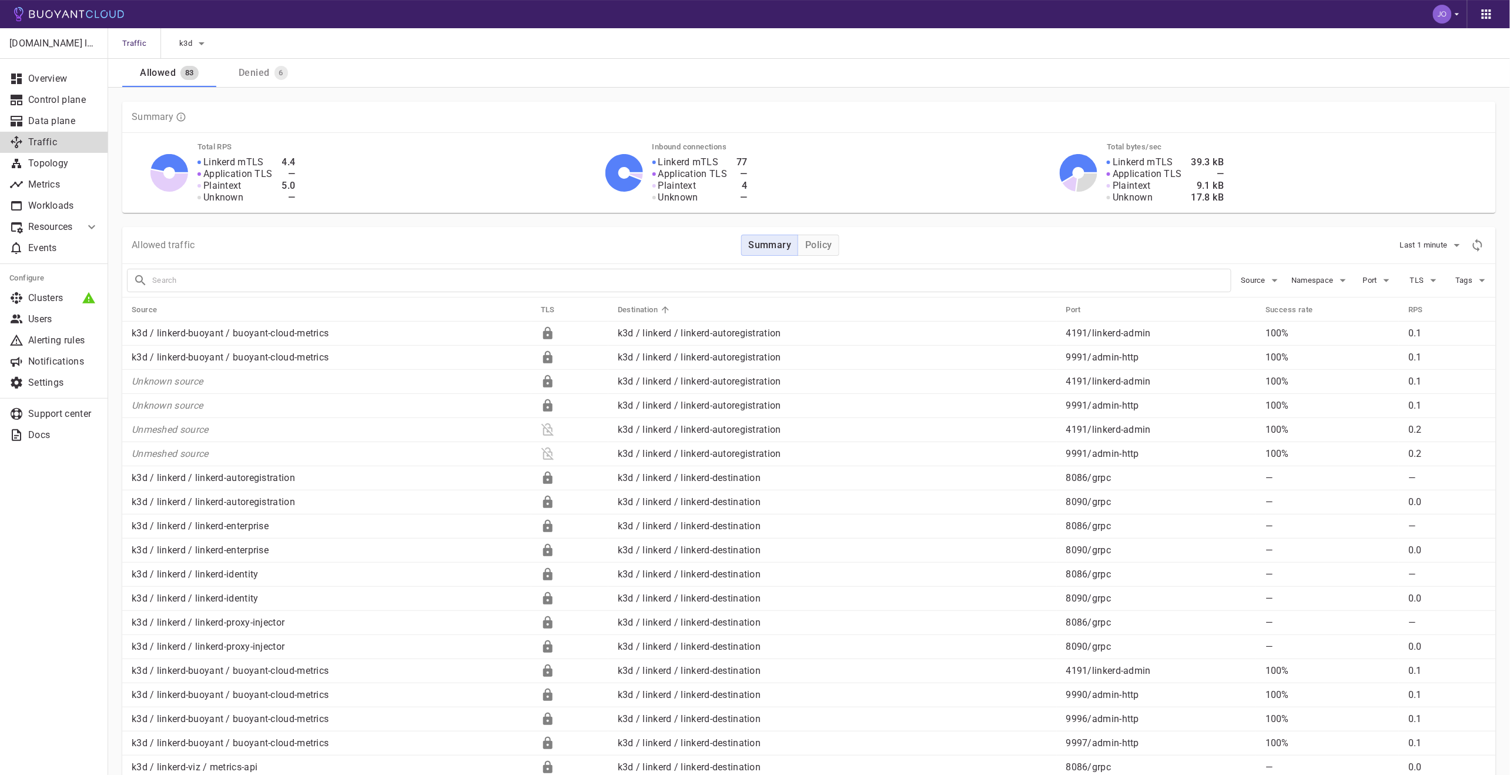
click at [255, 73] on div "Denied" at bounding box center [251, 70] width 35 height 16
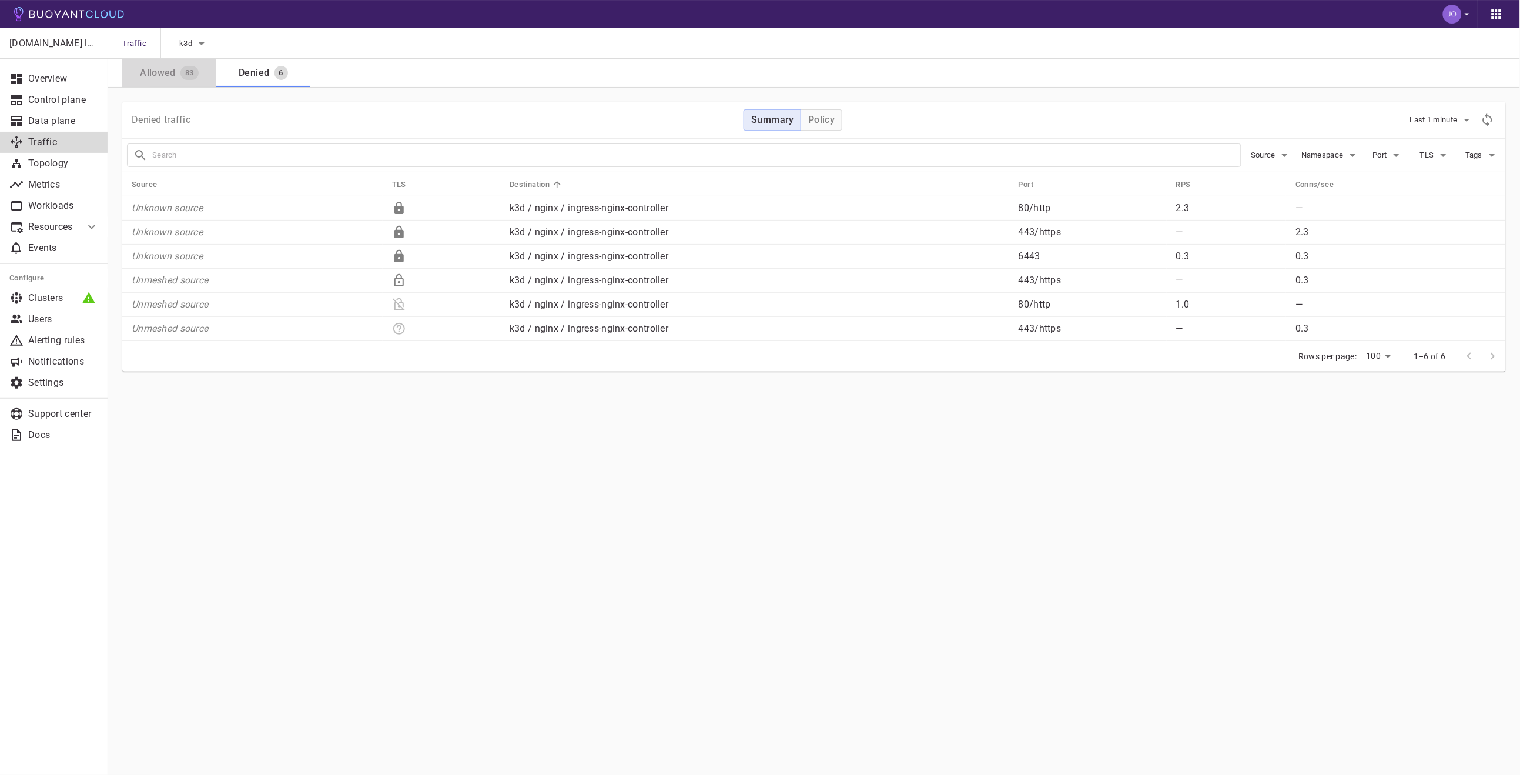
click at [162, 75] on div "Allowed" at bounding box center [155, 70] width 41 height 16
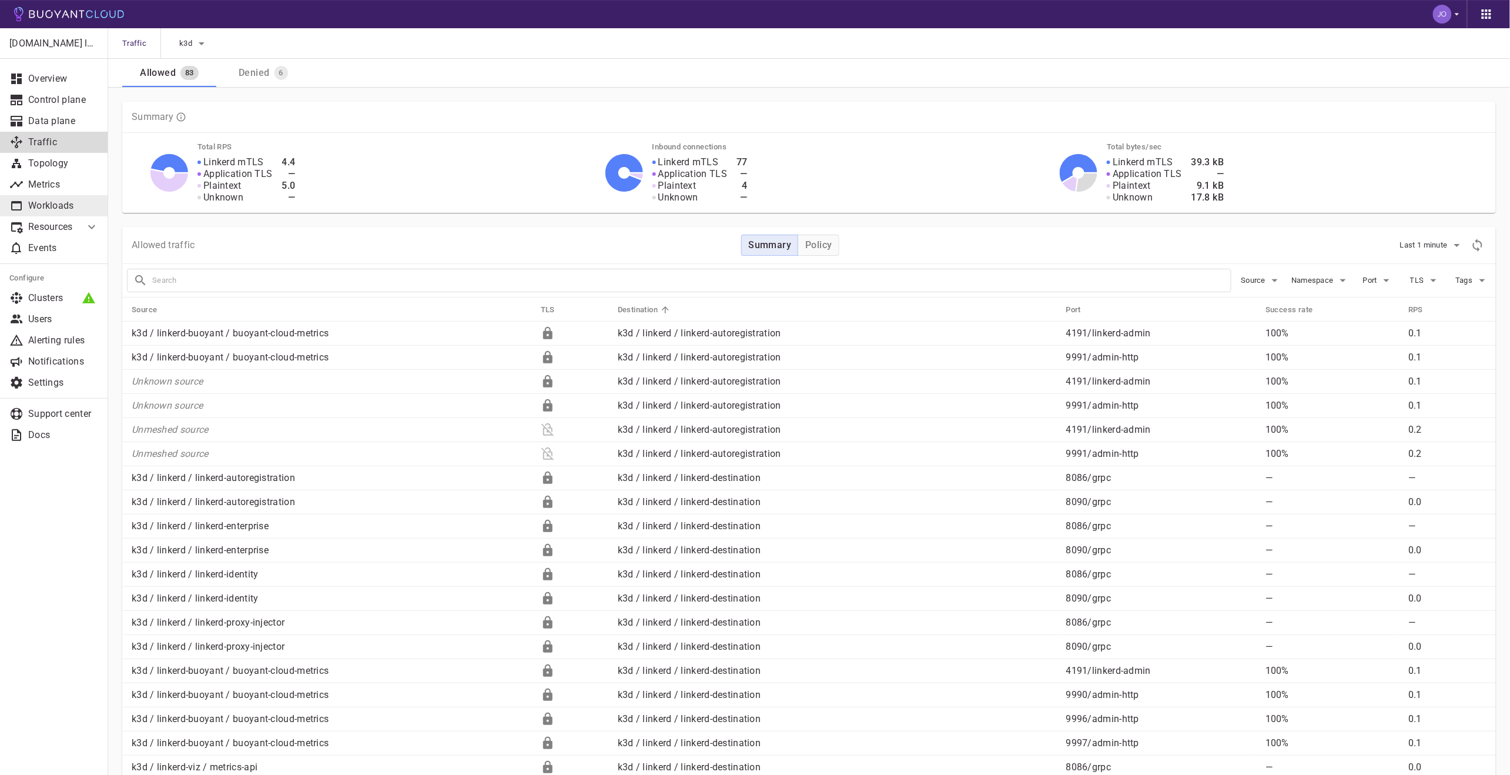
click at [58, 197] on link "Workloads" at bounding box center [54, 205] width 108 height 21
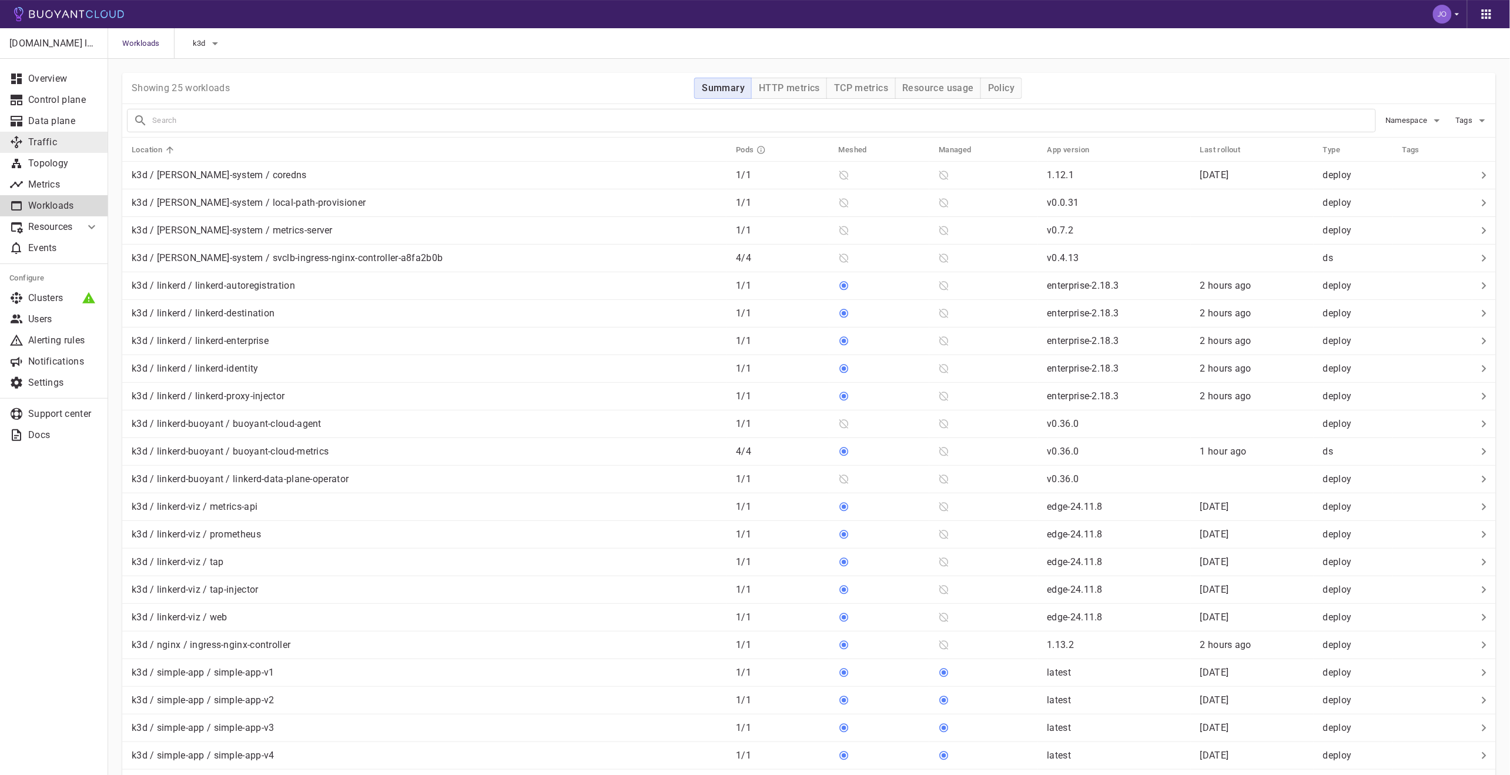
click at [57, 134] on link "Traffic" at bounding box center [54, 142] width 108 height 21
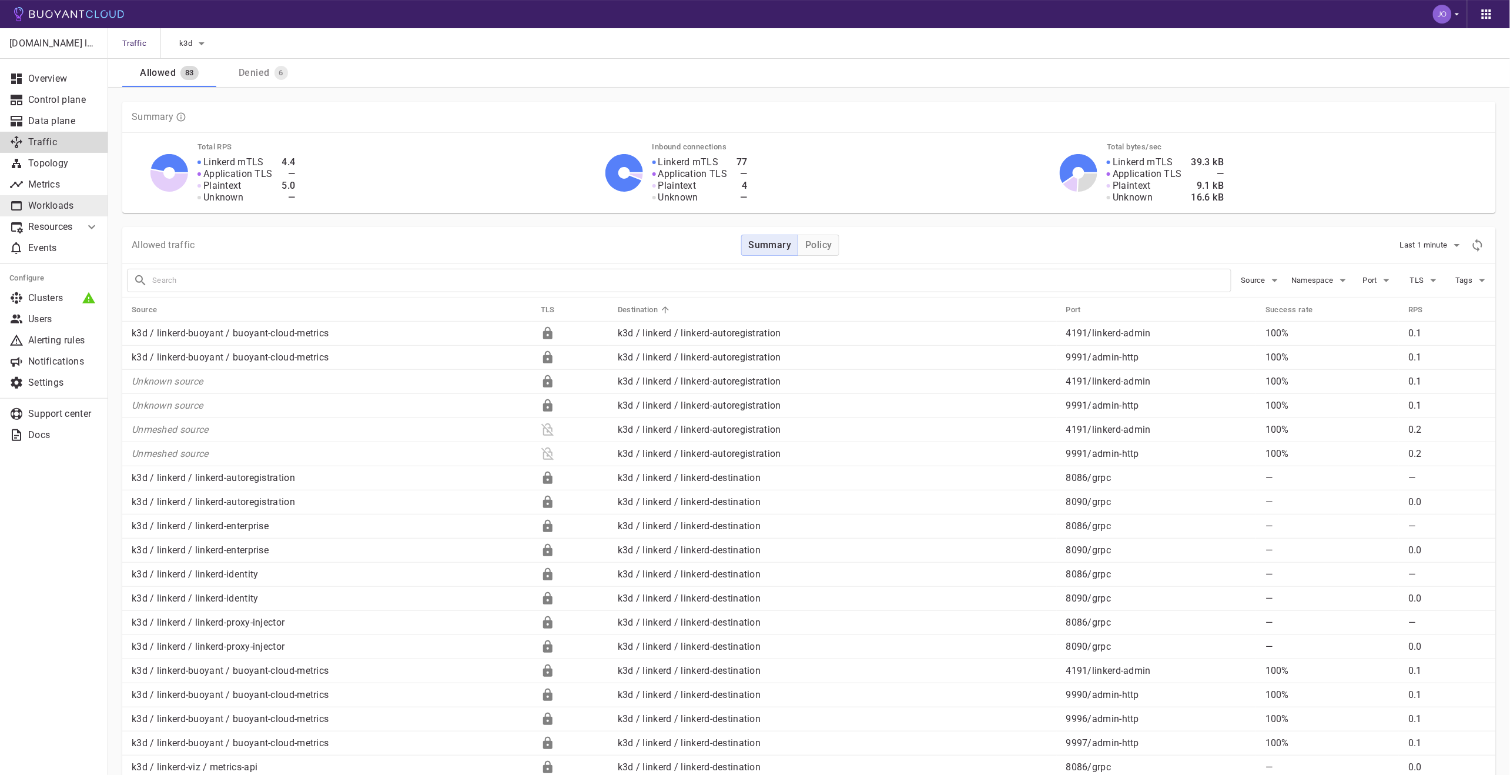
click at [72, 200] on p "Workloads" at bounding box center [63, 206] width 71 height 12
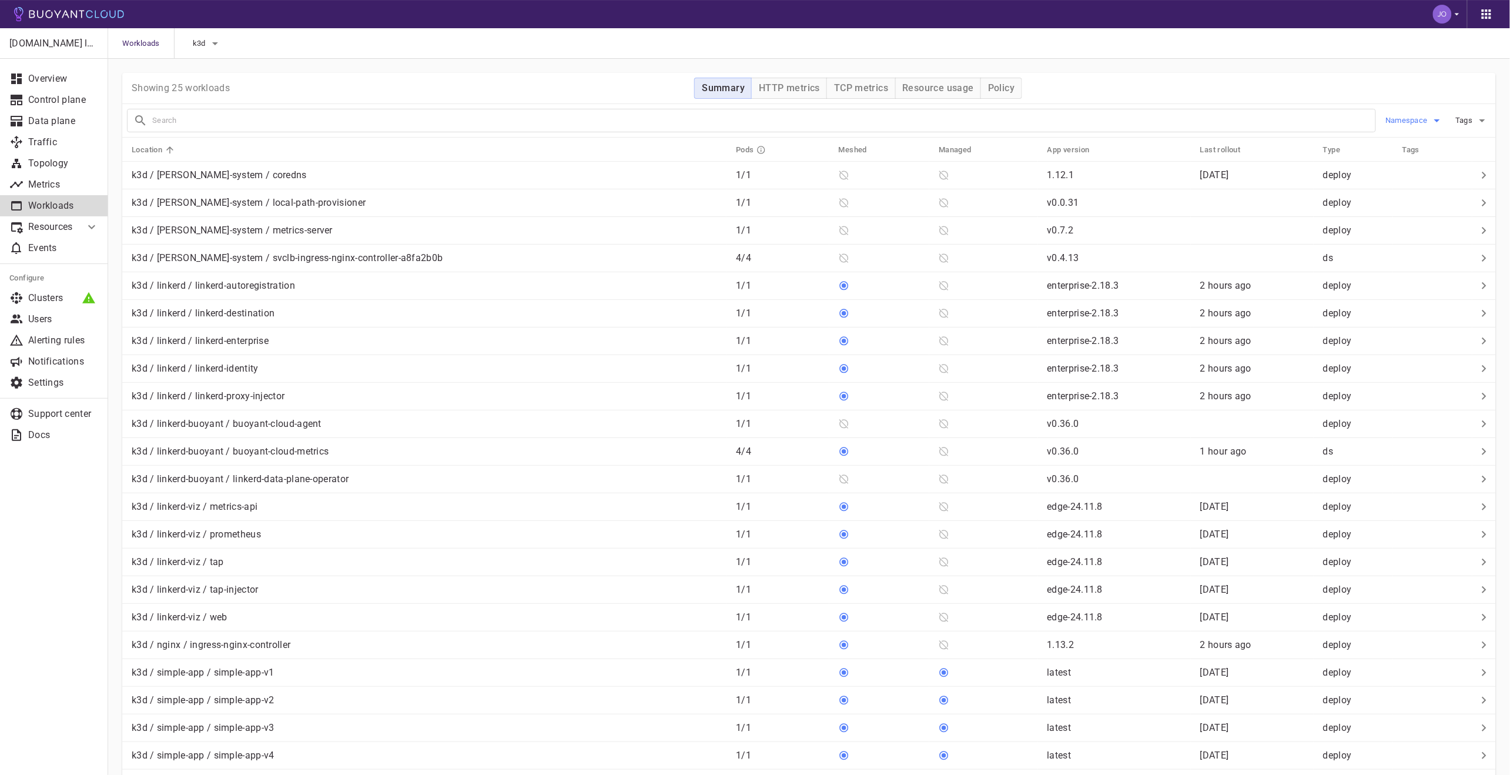
click at [1404, 118] on span "Namespace" at bounding box center [1408, 120] width 45 height 9
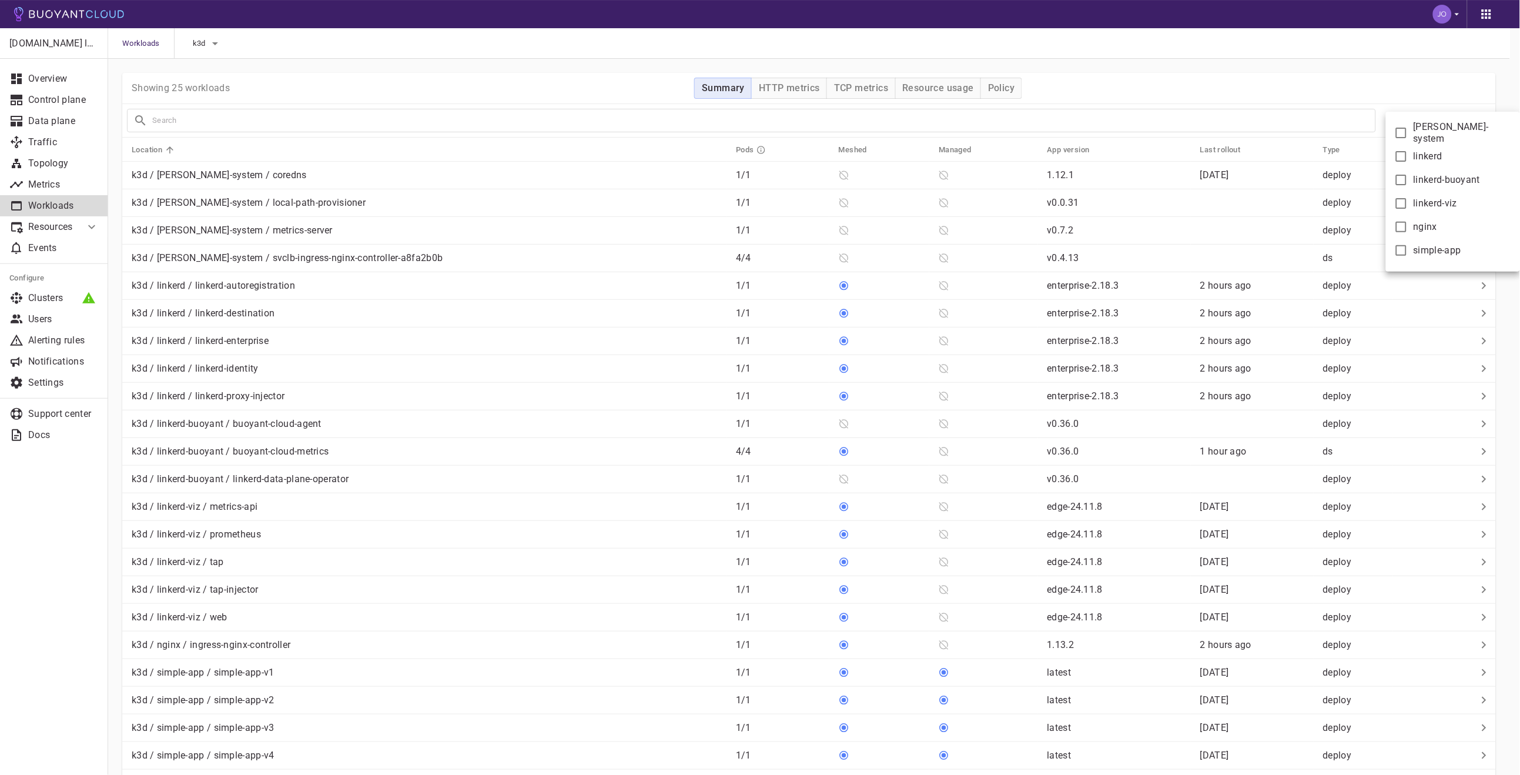
click at [1433, 230] on span "nginx" at bounding box center [1426, 227] width 24 height 12
click at [1409, 230] on input "nginx" at bounding box center [1402, 227] width 14 height 14
checkbox input "true"
type input "namespace:nginx"
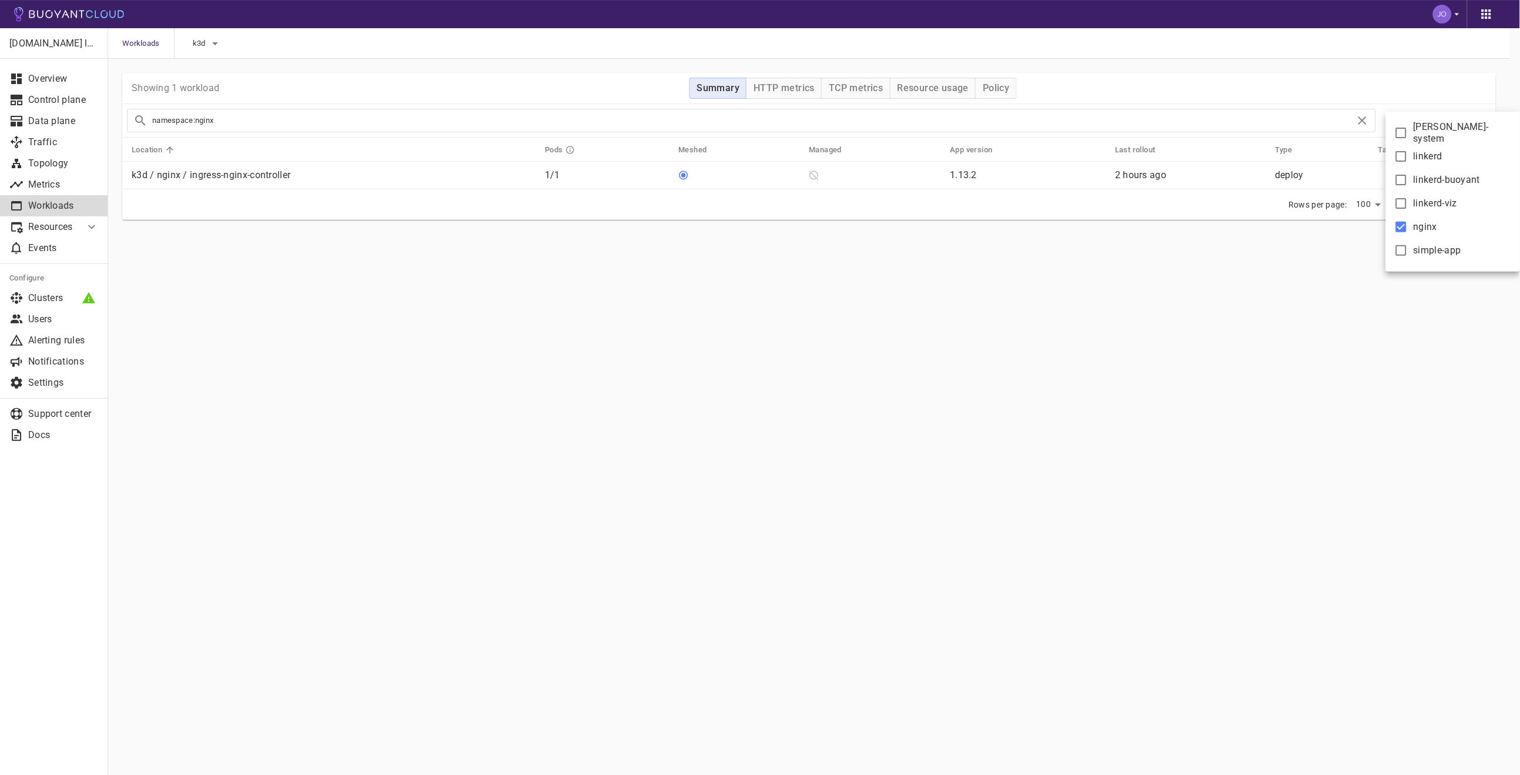
click at [297, 345] on div at bounding box center [760, 387] width 1520 height 775
click at [198, 174] on p "k3d / nginx / ingress-nginx-controller" at bounding box center [211, 175] width 159 height 12
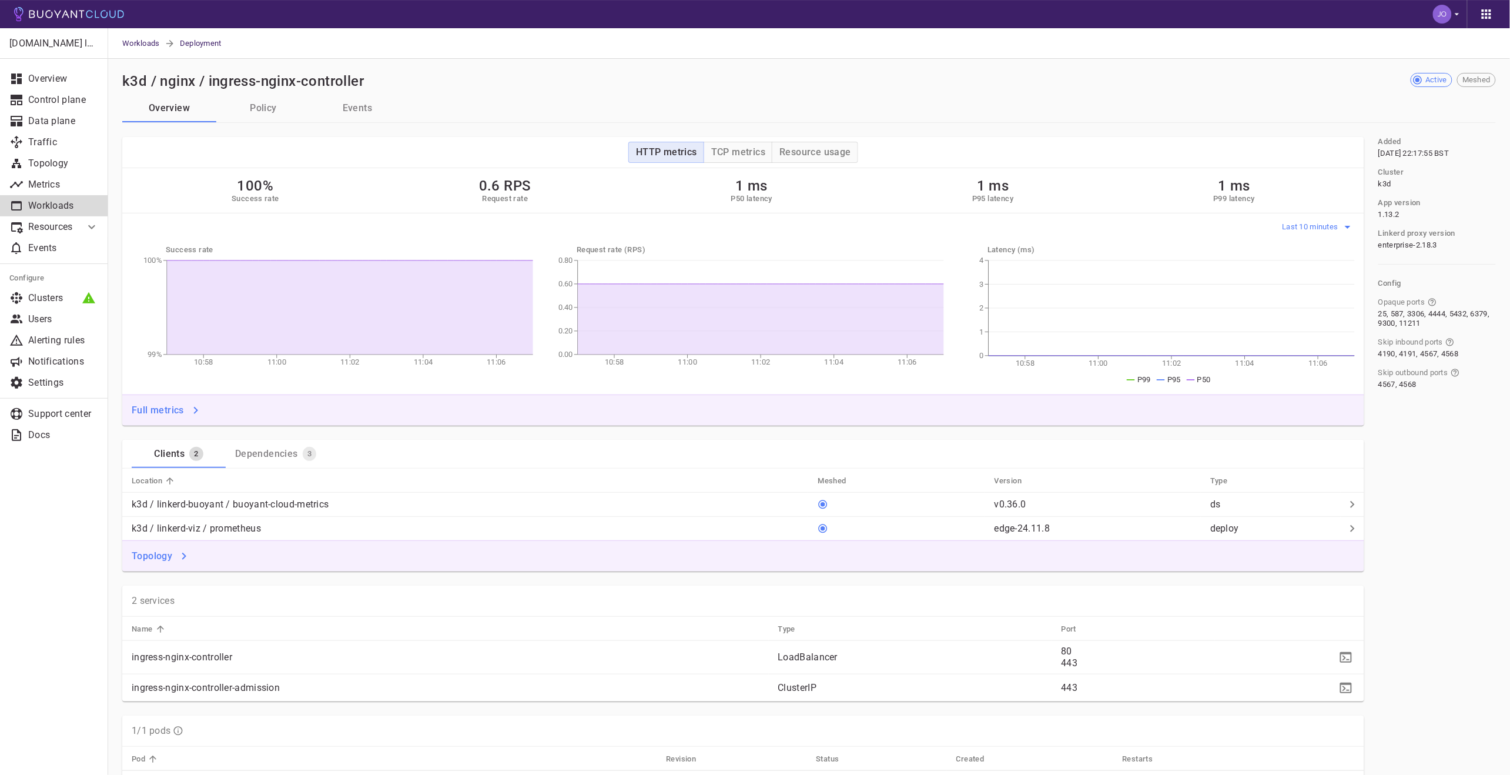
click at [1292, 232] on button "Last 10 minutes" at bounding box center [1319, 227] width 73 height 18
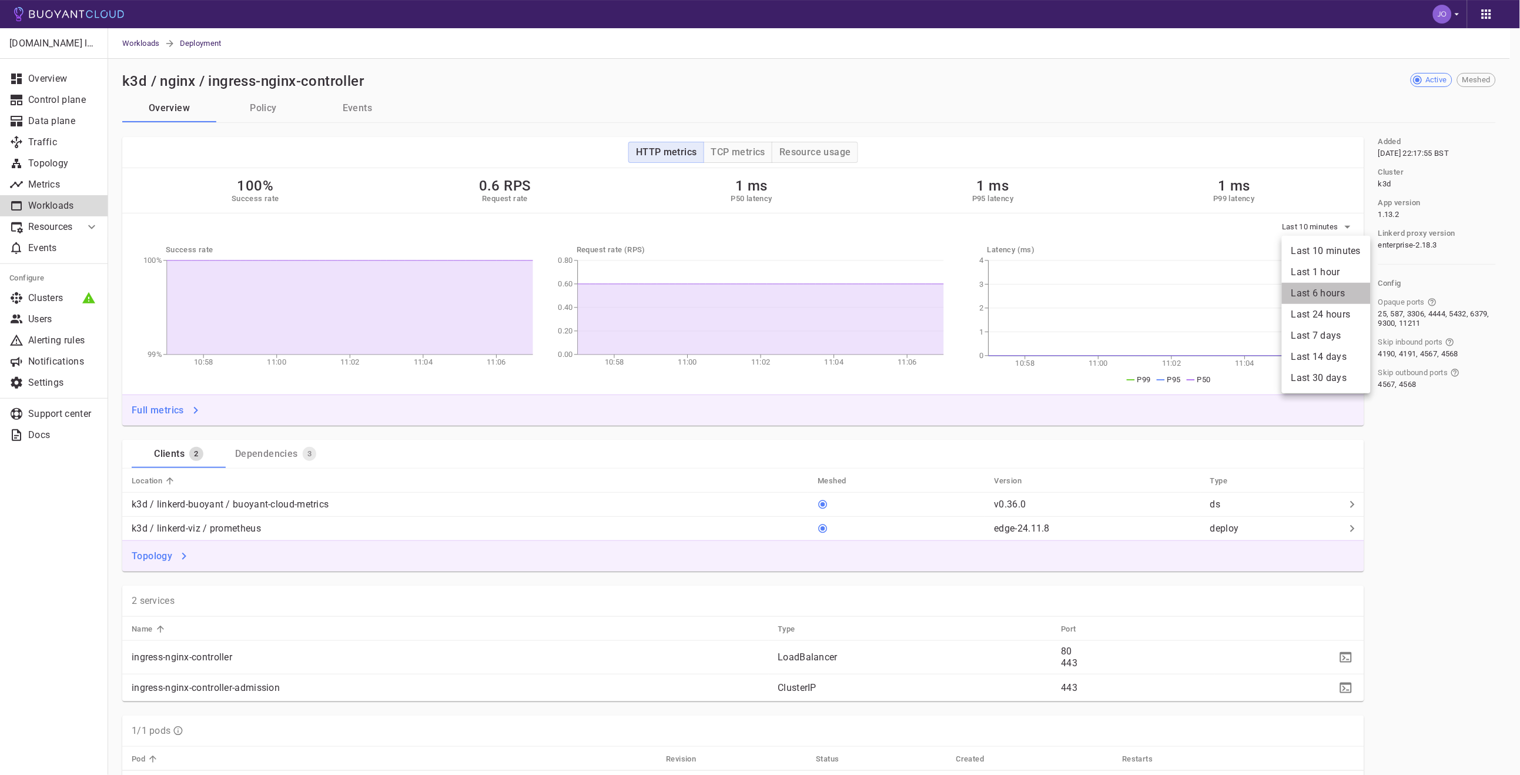
click at [1329, 293] on li "Last 6 hours" at bounding box center [1326, 293] width 89 height 21
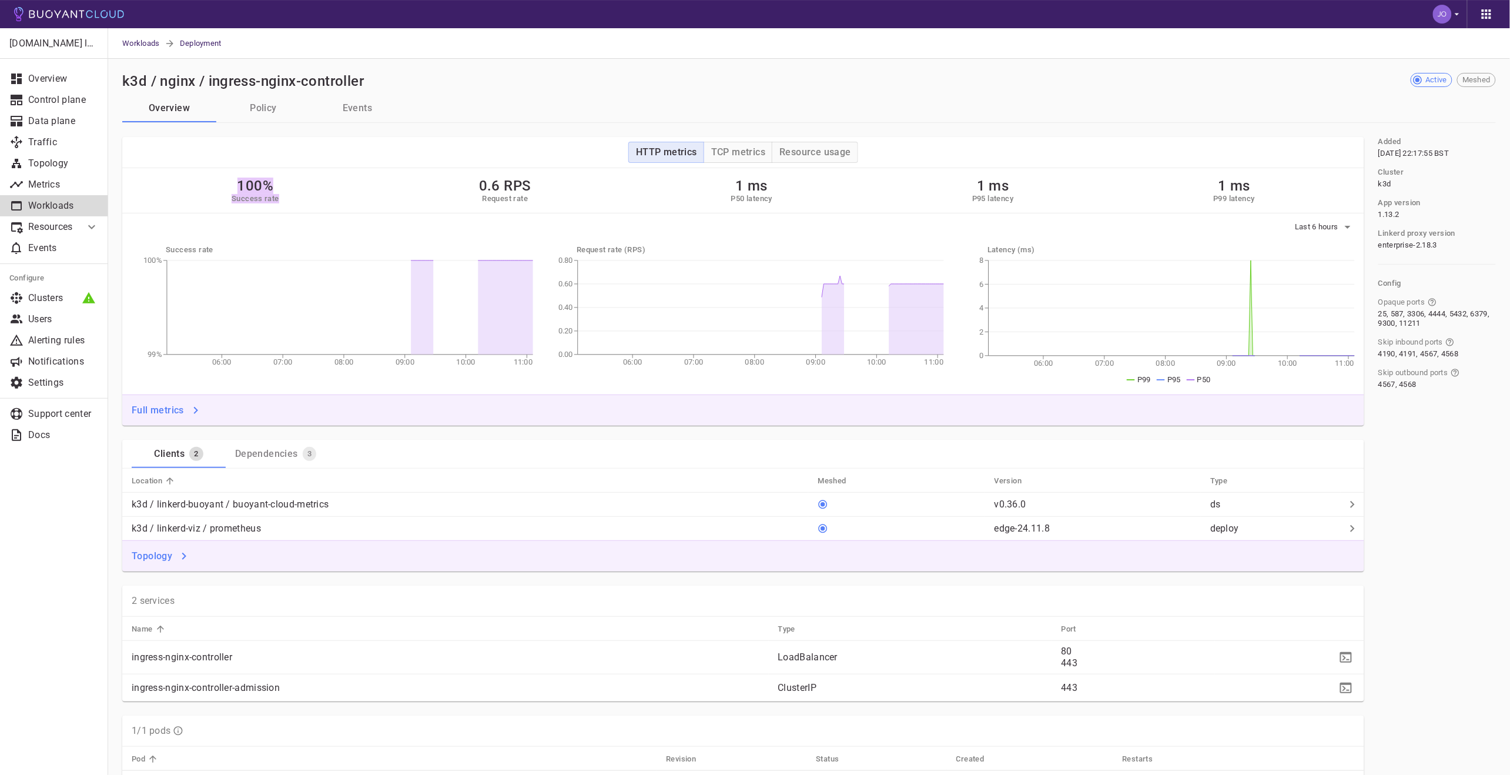
drag, startPoint x: 261, startPoint y: 195, endPoint x: 355, endPoint y: 206, distance: 94.8
click at [351, 206] on div "100% Success rate 0.6 RPS Request rate 1 ms P50 latency 1 ms P95 latency 1 ms P…" at bounding box center [743, 190] width 1242 height 45
